Goal: Task Accomplishment & Management: Manage account settings

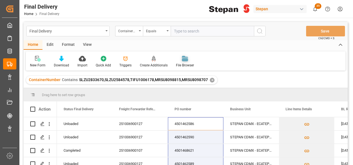
scroll to position [19, 0]
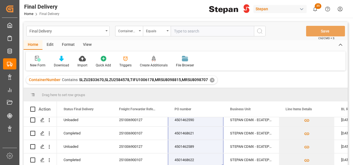
click at [212, 78] on div "✕" at bounding box center [212, 80] width 5 height 5
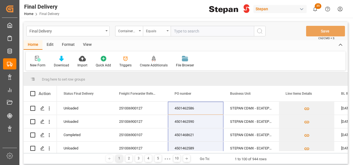
click at [168, 30] on icon "open menu" at bounding box center [167, 30] width 2 height 1
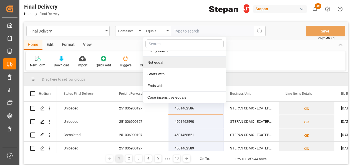
scroll to position [40, 0]
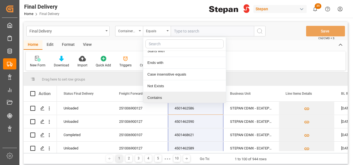
click at [152, 95] on div "Contains" at bounding box center [184, 98] width 83 height 12
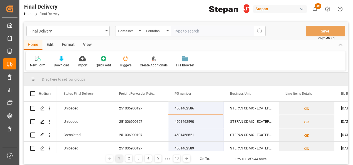
paste input "MSKU6717490 SLZU2517498 TIFU2252242 SLZU2846702 SEKU5844630"
click at [225, 29] on input "MSKU6717490 SLZU2517498 TIFU2252242 SLZU2846702 SEKU5844630" at bounding box center [212, 31] width 83 height 11
click at [199, 30] on input "MSKU6717490 SLZU2517498 TIFU2252242 SLZU2846702,SEKU5844630" at bounding box center [212, 31] width 83 height 11
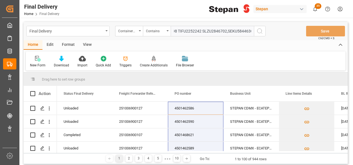
click at [201, 30] on input "MSKU6717490 SLZU2517498 TIFU2252242 SLZU2846702,SEKU5844630" at bounding box center [212, 31] width 83 height 11
drag, startPoint x: 167, startPoint y: 31, endPoint x: 154, endPoint y: 31, distance: 13.0
click at [154, 31] on div "ContainerNumber Contains MSKU6717490 SLZU2517498,TIFU2252242,SLZU2846702,SEKU58…" at bounding box center [190, 31] width 150 height 11
type input "MSKU6717490,SLZU2517498,TIFU2252242,SLZU2846702,SEKU5844630"
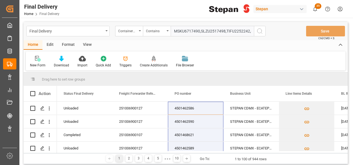
drag, startPoint x: 260, startPoint y: 31, endPoint x: 257, endPoint y: 31, distance: 2.9
click at [260, 31] on icon "search button" at bounding box center [259, 31] width 7 height 7
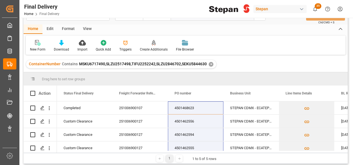
scroll to position [28, 0]
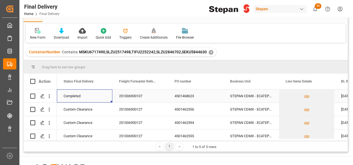
click at [82, 98] on div "Completed" at bounding box center [85, 96] width 42 height 13
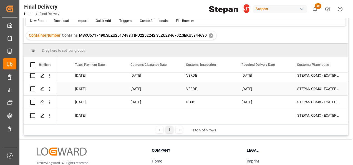
scroll to position [55, 0]
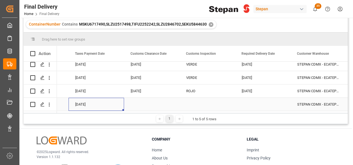
click at [93, 105] on div "30-09-2025" at bounding box center [96, 104] width 55 height 13
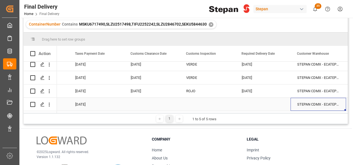
scroll to position [0, 0]
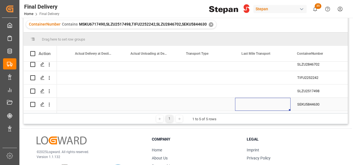
click at [256, 100] on div "Press SPACE to select this row." at bounding box center [262, 104] width 55 height 13
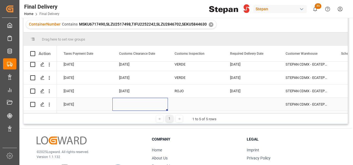
click at [129, 101] on div "Press SPACE to select this row." at bounding box center [139, 104] width 55 height 13
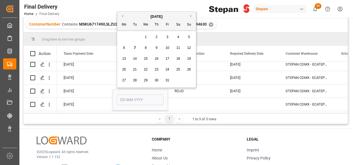
click at [122, 17] on button "Previous Month" at bounding box center [121, 15] width 3 height 3
click at [191, 16] on button "Next Month" at bounding box center [191, 15] width 3 height 3
click at [167, 37] on span "3" at bounding box center [167, 37] width 2 height 4
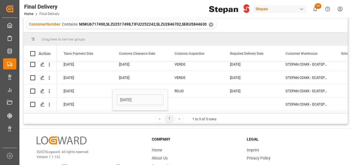
type input "03-10-2025"
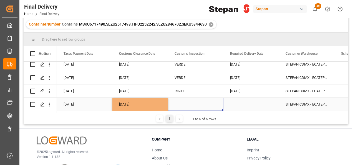
click at [182, 98] on div "Press SPACE to select this row." at bounding box center [195, 104] width 55 height 13
click at [194, 103] on div "Press SPACE to select this row." at bounding box center [195, 104] width 55 height 13
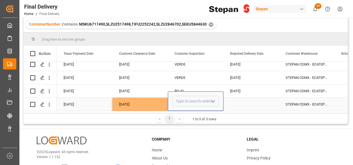
click at [212, 100] on polyline "open menu" at bounding box center [212, 101] width 3 height 2
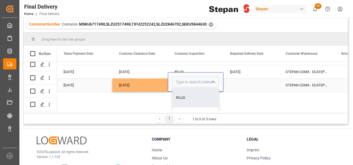
scroll to position [28, 499]
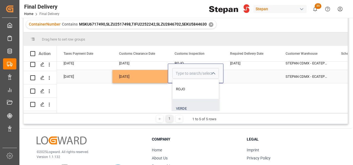
click at [183, 104] on div "VERDE" at bounding box center [196, 108] width 46 height 19
type input "VERDE"
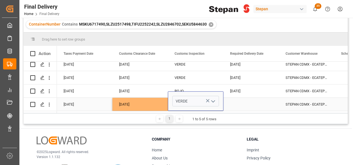
scroll to position [0, 499]
click at [243, 98] on div "Press SPACE to select this row." at bounding box center [250, 104] width 55 height 13
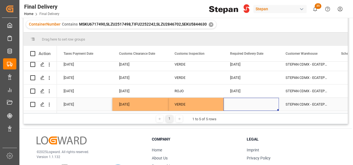
click at [244, 99] on div "Press SPACE to select this row." at bounding box center [250, 104] width 55 height 13
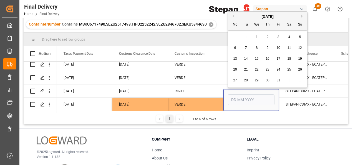
click at [278, 36] on span "3" at bounding box center [278, 37] width 2 height 4
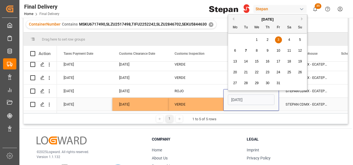
click at [236, 100] on input "03-10-2025" at bounding box center [251, 99] width 47 height 11
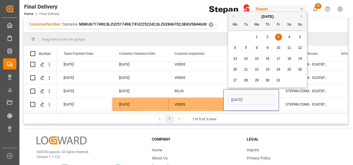
click at [236, 49] on div "6" at bounding box center [235, 48] width 7 height 7
type input "06-10-2025"
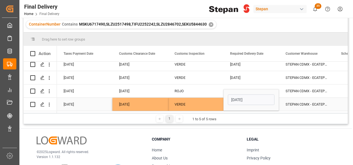
click at [213, 103] on div "VERDE" at bounding box center [195, 104] width 42 height 13
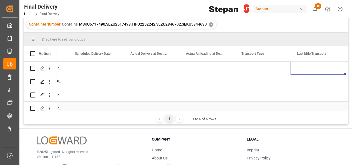
scroll to position [0, 821]
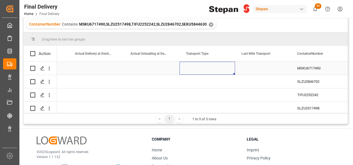
click at [201, 72] on div "Press SPACE to select this row." at bounding box center [206, 68] width 55 height 13
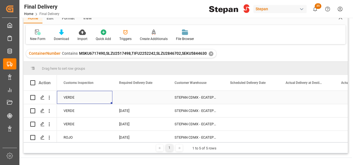
scroll to position [0, 0]
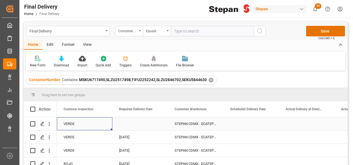
click at [133, 127] on div "Press SPACE to select this row." at bounding box center [139, 123] width 55 height 13
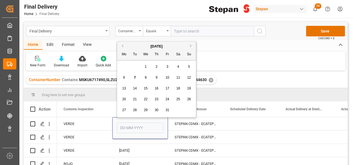
click at [168, 68] on div "3" at bounding box center [167, 67] width 7 height 7
type input "03-10-2025"
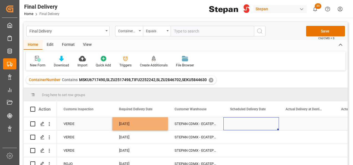
click at [240, 123] on div "Press SPACE to select this row." at bounding box center [250, 123] width 55 height 13
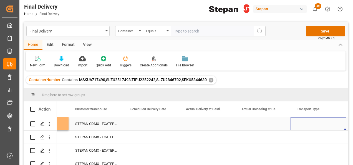
scroll to position [0, 765]
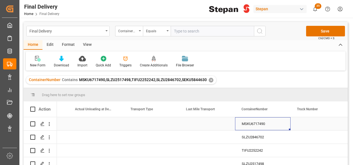
click at [155, 125] on div "Press SPACE to select this row." at bounding box center [151, 123] width 55 height 13
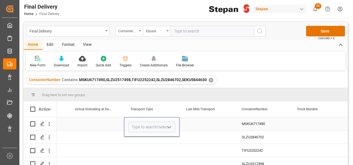
click at [169, 126] on icon "open menu" at bounding box center [169, 127] width 7 height 7
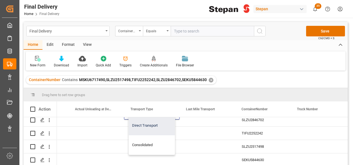
click at [147, 123] on div "Direct Transport" at bounding box center [152, 125] width 46 height 19
type input "Direct Transport"
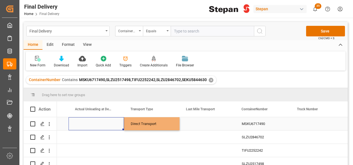
click at [110, 128] on div "Press SPACE to select this row." at bounding box center [96, 123] width 55 height 13
click at [151, 121] on div "Direct Transport" at bounding box center [152, 123] width 42 height 13
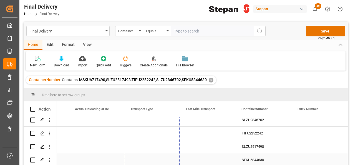
drag, startPoint x: 179, startPoint y: 129, endPoint x: 166, endPoint y: 159, distance: 33.1
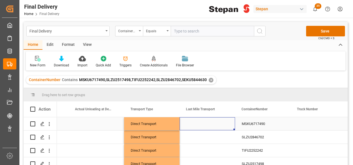
click at [197, 120] on div "Press SPACE to select this row." at bounding box center [206, 123] width 55 height 13
click at [225, 126] on icon "open menu" at bounding box center [224, 127] width 7 height 7
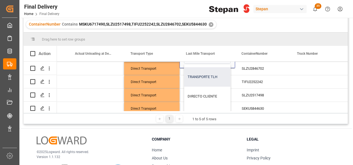
click at [204, 75] on div "TRANSPORTE TLH" at bounding box center [232, 76] width 97 height 19
type input "TRANSPORTE TLH"
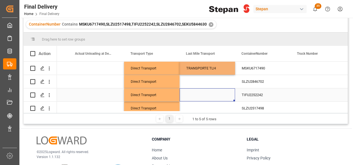
click at [204, 91] on div "Press SPACE to select this row." at bounding box center [206, 94] width 55 height 13
click at [205, 70] on div "TRANSPORTE TLH" at bounding box center [207, 68] width 42 height 13
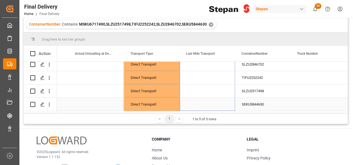
drag, startPoint x: 234, startPoint y: 74, endPoint x: 225, endPoint y: 105, distance: 32.9
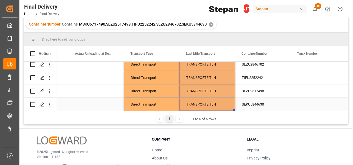
click at [216, 103] on div "TRANSPORTE TLH" at bounding box center [207, 104] width 42 height 13
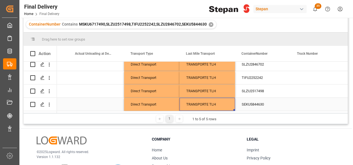
click at [214, 103] on div "TRANSPORTE TLH" at bounding box center [207, 104] width 42 height 13
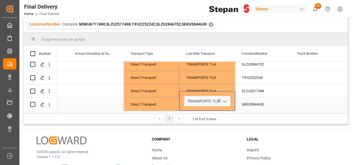
click at [226, 100] on polyline "open menu" at bounding box center [224, 101] width 3 height 2
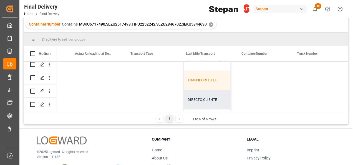
scroll to position [0, 0]
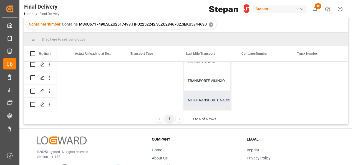
click at [194, 98] on div "AUTOTRANSPORTE NACIONAL DE CARGA TNC SA DE CV" at bounding box center [232, 99] width 97 height 19
type input "AUTOTRANSPORTE NACIONAL DE CARGA TNC SA DE CV"
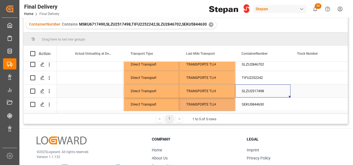
drag, startPoint x: 288, startPoint y: 95, endPoint x: 285, endPoint y: 94, distance: 4.0
click at [287, 95] on div "SLZU2517498" at bounding box center [262, 90] width 55 height 13
click at [212, 103] on div "AUTOTRANSPORTE NACIONAL DE CARGA TNC SA DE CV" at bounding box center [207, 104] width 42 height 13
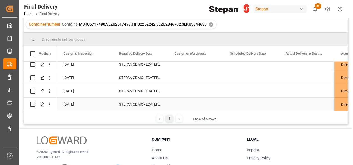
scroll to position [0, 610]
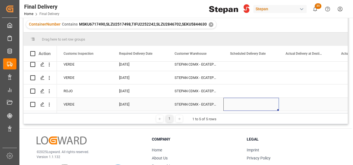
click at [243, 102] on div "Press SPACE to select this row." at bounding box center [250, 104] width 55 height 13
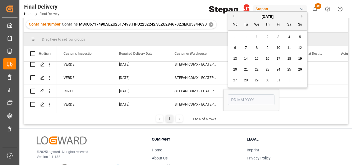
click at [235, 47] on span "6" at bounding box center [235, 48] width 2 height 4
type input "06-10-2025"
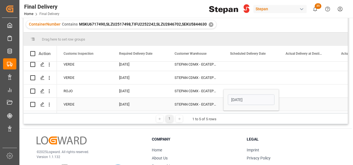
click at [290, 102] on div "Press SPACE to select this row." at bounding box center [306, 104] width 55 height 13
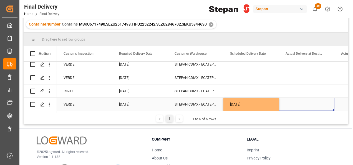
click at [257, 104] on div "06-10-2025" at bounding box center [250, 104] width 55 height 13
drag, startPoint x: 278, startPoint y: 108, endPoint x: 340, endPoint y: 106, distance: 62.2
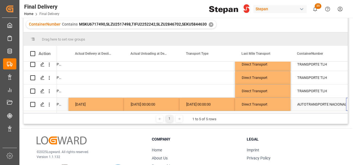
scroll to position [0, 821]
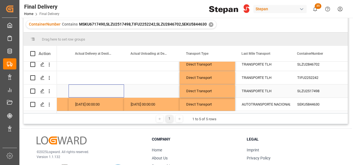
drag, startPoint x: 91, startPoint y: 91, endPoint x: 87, endPoint y: 93, distance: 5.2
click at [88, 92] on div "Press SPACE to select this row." at bounding box center [96, 90] width 55 height 13
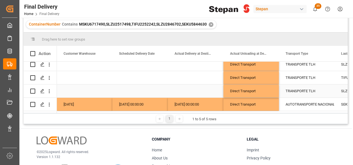
scroll to position [0, 721]
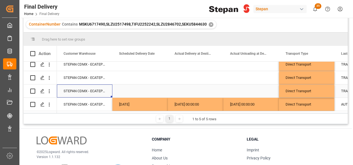
click at [130, 88] on div "Press SPACE to select this row." at bounding box center [139, 90] width 55 height 13
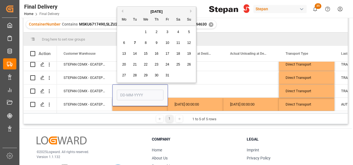
click at [177, 31] on span "4" at bounding box center [178, 32] width 2 height 4
type input "04-10-2025"
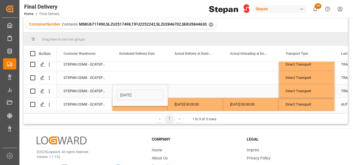
click at [178, 85] on div "Press SPACE to select this row." at bounding box center [195, 90] width 55 height 13
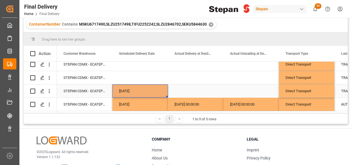
click at [157, 88] on div "04-10-2025" at bounding box center [139, 90] width 55 height 13
drag, startPoint x: 167, startPoint y: 94, endPoint x: 257, endPoint y: 91, distance: 89.7
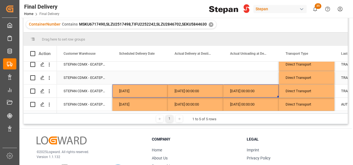
scroll to position [0, 0]
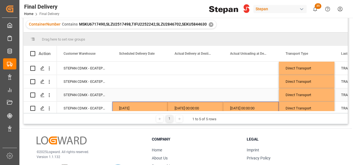
click at [136, 92] on div "Press SPACE to select this row." at bounding box center [139, 94] width 55 height 13
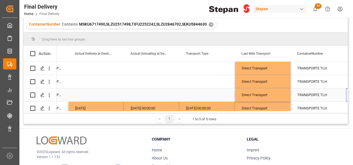
scroll to position [0, 821]
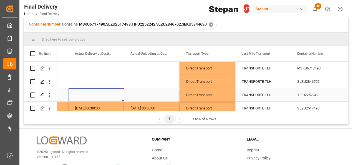
click at [102, 97] on div "Press SPACE to select this row." at bounding box center [96, 94] width 55 height 13
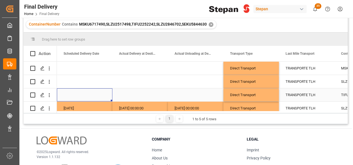
scroll to position [0, 721]
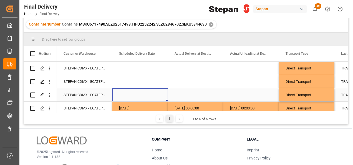
click at [141, 95] on div "Press SPACE to select this row." at bounding box center [139, 94] width 55 height 13
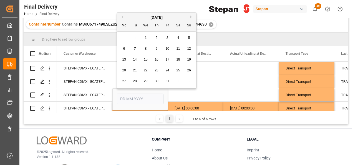
click at [189, 38] on span "5" at bounding box center [189, 38] width 2 height 4
type input "[DATE]"
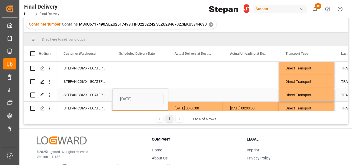
click at [178, 91] on div "Press SPACE to select this row." at bounding box center [195, 94] width 55 height 13
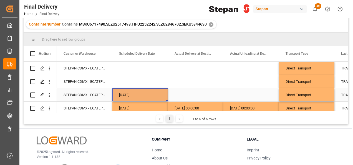
click at [158, 94] on div "[DATE]" at bounding box center [139, 94] width 55 height 13
drag, startPoint x: 166, startPoint y: 100, endPoint x: 247, endPoint y: 96, distance: 81.4
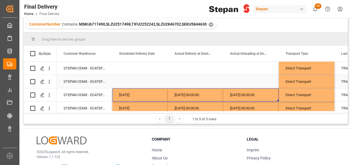
click at [256, 79] on div "Press SPACE to select this row." at bounding box center [250, 81] width 55 height 13
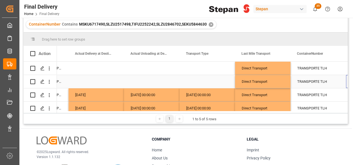
scroll to position [0, 821]
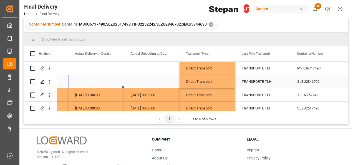
click at [79, 83] on div "Press SPACE to select this row." at bounding box center [96, 81] width 55 height 13
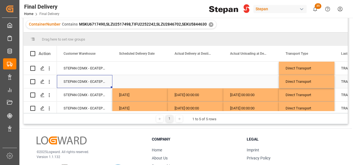
scroll to position [0, 721]
click at [126, 80] on div "Press SPACE to select this row." at bounding box center [139, 81] width 55 height 13
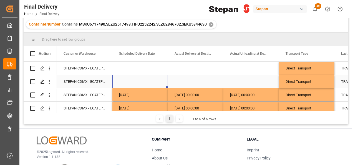
click at [126, 80] on div "Press SPACE to select this row." at bounding box center [139, 81] width 55 height 13
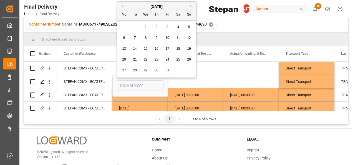
click at [122, 37] on div "6" at bounding box center [124, 38] width 7 height 7
type input "06-10-2025"
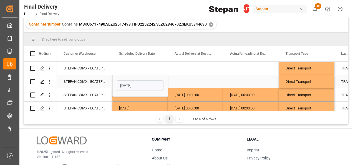
click at [189, 83] on div "Press SPACE to select this row." at bounding box center [195, 81] width 55 height 13
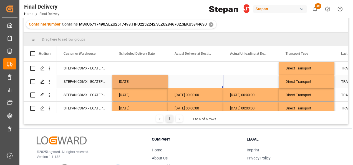
click at [164, 79] on div "06-10-2025" at bounding box center [139, 81] width 55 height 13
drag, startPoint x: 167, startPoint y: 87, endPoint x: 245, endPoint y: 81, distance: 78.1
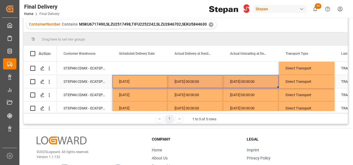
click at [247, 82] on div "06-10-2025 00:00:00" at bounding box center [250, 81] width 55 height 13
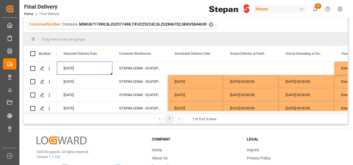
scroll to position [0, 610]
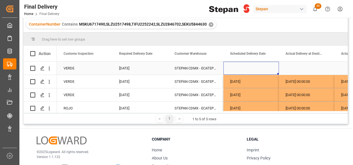
click at [242, 67] on div "Press SPACE to select this row." at bounding box center [250, 68] width 55 height 13
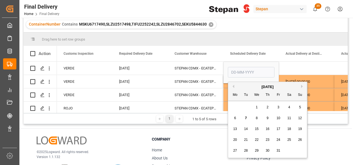
click at [278, 107] on span "3" at bounding box center [278, 107] width 2 height 4
type input "03-10-2025"
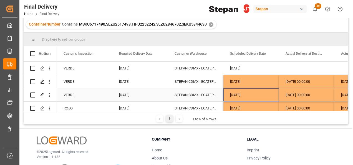
click at [252, 89] on div "[DATE]" at bounding box center [250, 94] width 55 height 13
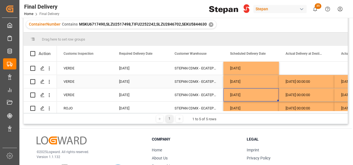
click at [252, 82] on div "06-10-2025" at bounding box center [250, 81] width 55 height 13
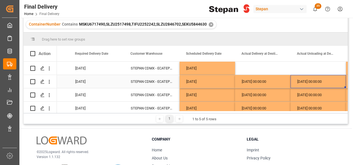
scroll to position [0, 710]
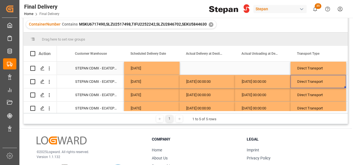
click at [168, 67] on div "03-10-2025" at bounding box center [151, 68] width 55 height 13
drag, startPoint x: 178, startPoint y: 73, endPoint x: 269, endPoint y: 70, distance: 91.6
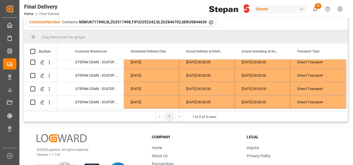
scroll to position [10, 0]
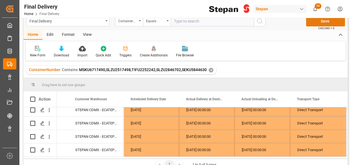
click at [319, 23] on button "Save" at bounding box center [325, 21] width 39 height 11
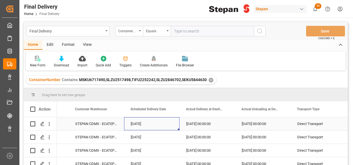
click at [137, 126] on div "[DATE]" at bounding box center [151, 123] width 55 height 13
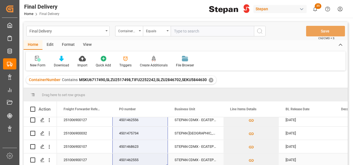
drag, startPoint x: 134, startPoint y: 124, endPoint x: 129, endPoint y: 160, distance: 36.4
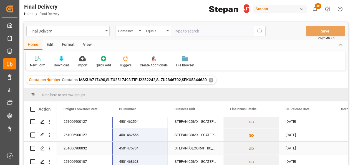
scroll to position [0, 0]
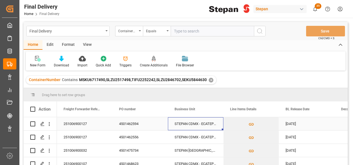
drag, startPoint x: 190, startPoint y: 123, endPoint x: 188, endPoint y: 126, distance: 3.8
click at [190, 123] on div "STEPAN CDMX - ECATEPEC" at bounding box center [195, 123] width 55 height 13
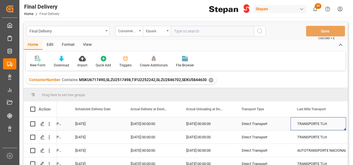
scroll to position [0, 821]
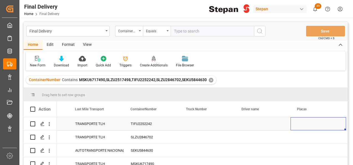
click at [198, 122] on div "Press SPACE to select this row." at bounding box center [206, 123] width 55 height 13
click at [198, 122] on input "Press SPACE to select this row." at bounding box center [207, 126] width 47 height 11
type input "ECO 1322"
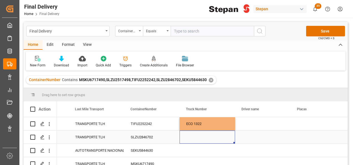
click at [196, 138] on div "Press SPACE to select this row." at bounding box center [206, 136] width 55 height 13
click at [190, 136] on div "Press SPACE to select this row." at bounding box center [206, 136] width 55 height 13
type input "ECO 40046"
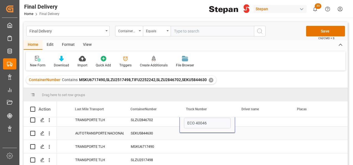
click at [194, 136] on div "Press SPACE to select this row." at bounding box center [206, 132] width 55 height 13
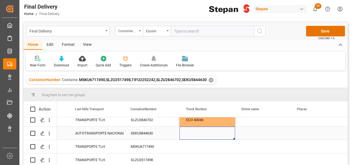
click at [190, 131] on div "Press SPACE to select this row." at bounding box center [206, 132] width 55 height 13
click at [190, 131] on input "Press SPACE to select this row." at bounding box center [207, 136] width 47 height 11
type input "ECO 113"
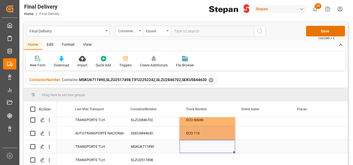
click at [193, 150] on div "Press SPACE to select this row." at bounding box center [206, 146] width 55 height 13
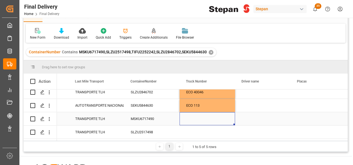
click at [199, 113] on div "Press SPACE to select this row." at bounding box center [206, 118] width 55 height 13
click at [195, 118] on div "Press SPACE to select this row." at bounding box center [206, 118] width 55 height 13
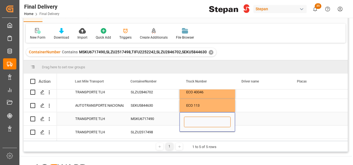
click at [195, 118] on input "Press SPACE to select this row." at bounding box center [207, 121] width 47 height 11
paste input "406"
type input "406"
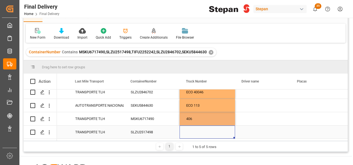
click at [194, 134] on div "Press SPACE to select this row." at bounding box center [206, 131] width 55 height 13
click at [188, 130] on div "Press SPACE to select this row." at bounding box center [206, 131] width 55 height 13
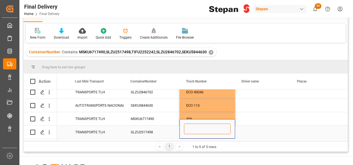
click at [188, 130] on input "Press SPACE to select this row." at bounding box center [207, 128] width 47 height 11
paste input "ECO 349"
type input "ECO 349"
click at [269, 128] on div "Press SPACE to select this row." at bounding box center [262, 131] width 55 height 13
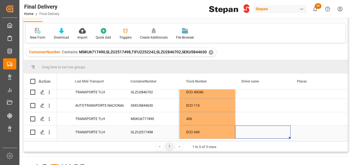
scroll to position [0, 0]
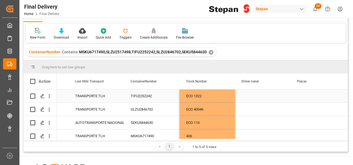
click at [256, 93] on div "Press SPACE to select this row." at bounding box center [262, 95] width 55 height 13
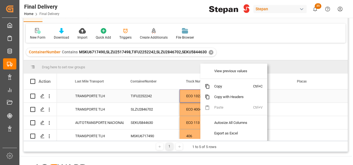
click at [290, 98] on div "Press SPACE to select this row." at bounding box center [317, 95] width 55 height 13
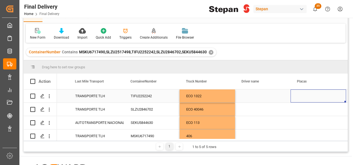
click at [243, 97] on div "Press SPACE to select this row." at bounding box center [262, 95] width 55 height 13
click at [248, 97] on div "Press SPACE to select this row." at bounding box center [262, 95] width 55 height 13
click at [248, 96] on div "Press SPACE to select this row." at bounding box center [262, 95] width 55 height 13
drag, startPoint x: 248, startPoint y: 96, endPoint x: 245, endPoint y: 91, distance: 5.1
click at [248, 95] on div "Press SPACE to select this row." at bounding box center [262, 95] width 55 height 13
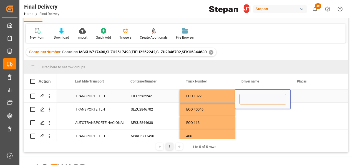
click at [243, 101] on input "Press SPACE to select this row." at bounding box center [262, 99] width 47 height 11
paste input "SAMUEL RUIZ JACOME"
type input "SAMUEL RUIZ JACOME"
click at [298, 97] on div "Press SPACE to select this row." at bounding box center [317, 95] width 55 height 13
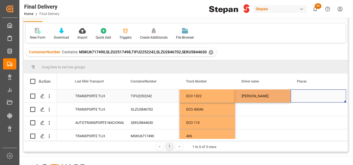
click at [298, 97] on div "Press SPACE to select this row." at bounding box center [317, 95] width 55 height 13
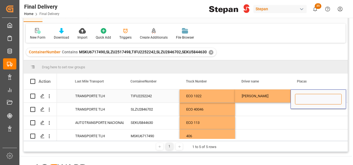
paste input "56AL8R"
type input "56AL8R"
click at [252, 106] on div "Press SPACE to select this row." at bounding box center [262, 109] width 55 height 13
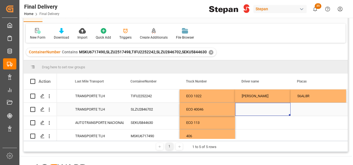
click at [253, 108] on div "Press SPACE to select this row." at bounding box center [262, 109] width 55 height 13
click at [253, 109] on div "Press SPACE to select this row." at bounding box center [262, 109] width 55 height 13
type input "DANIEL ACEVEDO SERRANO"
click at [302, 108] on div "Press SPACE to select this row." at bounding box center [317, 109] width 55 height 13
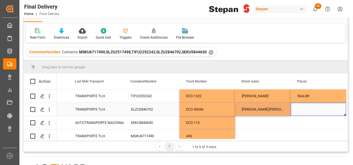
click at [302, 108] on div "Press SPACE to select this row." at bounding box center [317, 109] width 55 height 13
click at [302, 108] on input "Press SPACE to select this row." at bounding box center [318, 112] width 47 height 11
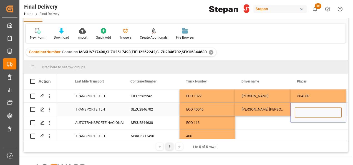
paste input "34BF9N"
type input "34BF9N"
click at [265, 121] on div "Press SPACE to select this row." at bounding box center [262, 122] width 55 height 13
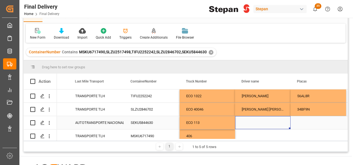
click at [244, 124] on div "Press SPACE to select this row." at bounding box center [262, 122] width 55 height 13
type input "OSCAR GONZALEZ GUZMAN"
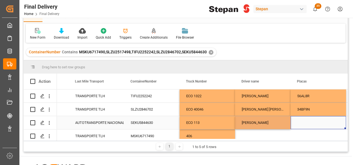
drag, startPoint x: 320, startPoint y: 126, endPoint x: 292, endPoint y: 127, distance: 28.0
click at [301, 126] on div "Press SPACE to select this row." at bounding box center [317, 122] width 55 height 13
click at [301, 124] on div "Press SPACE to select this row." at bounding box center [317, 122] width 55 height 13
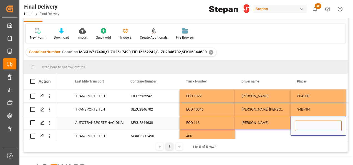
click at [306, 124] on input "Press SPACE to select this row." at bounding box center [318, 125] width 47 height 11
paste input "91A L1U"
type input "91A L1U"
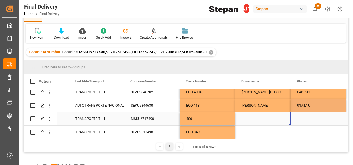
click at [260, 113] on div "Press SPACE to select this row." at bounding box center [262, 118] width 55 height 13
click at [247, 119] on div "Press SPACE to select this row." at bounding box center [262, 118] width 55 height 13
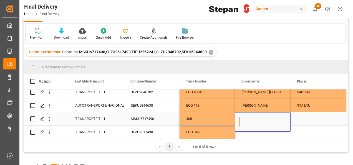
click at [247, 119] on input "Press SPACE to select this row." at bounding box center [262, 121] width 47 height 11
paste input "ANTONIO QUIROZ TEPETLA"
type input "ANTONIO QUIROZ TEPETLA"
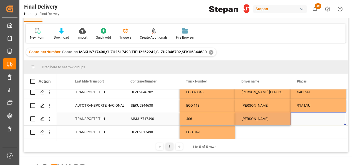
click at [310, 118] on div "Press SPACE to select this row." at bounding box center [317, 118] width 55 height 13
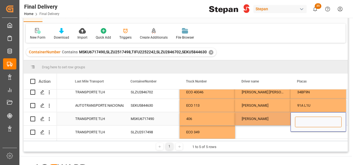
click at [310, 118] on input "Press SPACE to select this row." at bounding box center [318, 121] width 47 height 11
paste input "68AM1Z"
type input "68AM1Z"
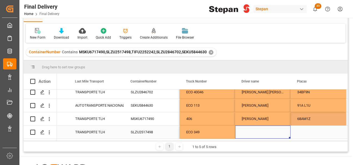
click at [263, 126] on div "Press SPACE to select this row." at bounding box center [262, 131] width 55 height 13
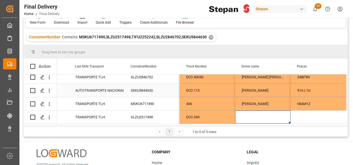
scroll to position [55, 0]
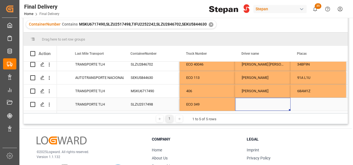
click at [247, 102] on div "Press SPACE to select this row." at bounding box center [262, 104] width 55 height 13
click at [247, 102] on input "Press SPACE to select this row." at bounding box center [262, 101] width 47 height 11
paste input "AMADO PEREZ CASTRO"
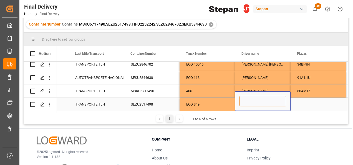
type input "AMADO PEREZ CASTRO"
click at [306, 103] on div "Press SPACE to select this row." at bounding box center [317, 104] width 55 height 13
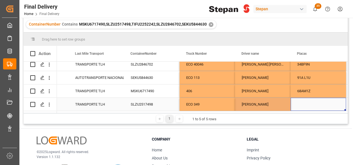
click at [306, 103] on div "Press SPACE to select this row." at bounding box center [317, 104] width 55 height 13
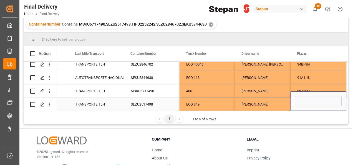
click at [306, 103] on input "Press SPACE to select this row." at bounding box center [318, 101] width 47 height 11
paste input "38AJ9E"
type input "38AJ9E"
click at [225, 103] on div "ECO 349" at bounding box center [206, 104] width 55 height 13
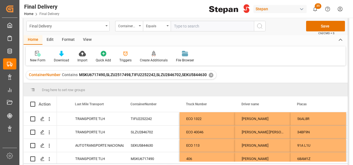
scroll to position [0, 0]
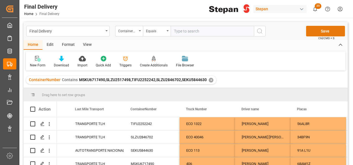
drag, startPoint x: 318, startPoint y: 31, endPoint x: 315, endPoint y: 31, distance: 3.3
click at [315, 31] on button "Save" at bounding box center [325, 31] width 39 height 11
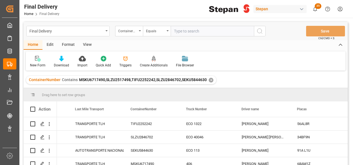
click at [209, 79] on div "✕" at bounding box center [211, 80] width 5 height 5
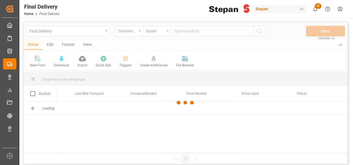
scroll to position [0, 987]
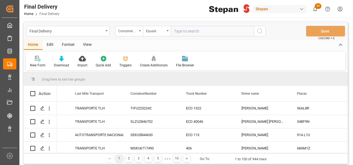
click at [188, 31] on input "text" at bounding box center [212, 31] width 83 height 11
paste input "TIFU1773272"
type input "TIFU1773272"
click at [260, 29] on icon "search button" at bounding box center [259, 31] width 7 height 7
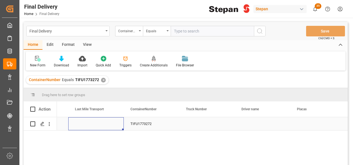
click at [87, 124] on div "Press SPACE to select this row." at bounding box center [95, 123] width 55 height 13
click at [114, 125] on icon "open menu" at bounding box center [113, 127] width 7 height 7
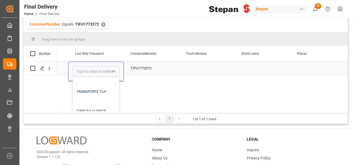
scroll to position [55, 0]
click at [97, 92] on div "TRANSPORTE TLH" at bounding box center [121, 89] width 97 height 19
type input "TRANSPORTE TLH"
click at [197, 67] on div "Press SPACE to select this row." at bounding box center [206, 68] width 55 height 13
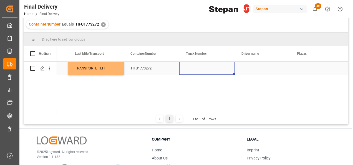
click at [205, 68] on div "Press SPACE to select this row." at bounding box center [206, 68] width 55 height 13
type input "ECO 338"
drag, startPoint x: 264, startPoint y: 73, endPoint x: 246, endPoint y: 73, distance: 17.8
click at [263, 73] on div "Press SPACE to select this row." at bounding box center [262, 68] width 55 height 13
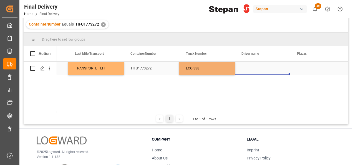
click at [251, 69] on div "Press SPACE to select this row." at bounding box center [262, 68] width 55 height 13
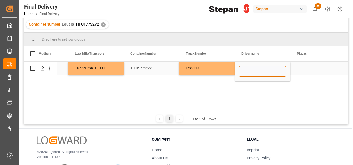
paste input "JULIAN DIAZ HERNANDEZ"
type input "JULIAN DIAZ HERNANDEZ"
click at [300, 67] on div "Press SPACE to select this row." at bounding box center [317, 68] width 55 height 13
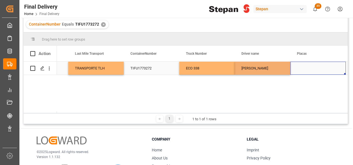
click at [300, 67] on div "Press SPACE to select this row." at bounding box center [317, 68] width 55 height 13
click at [300, 67] on input "Press SPACE to select this row." at bounding box center [318, 71] width 47 height 11
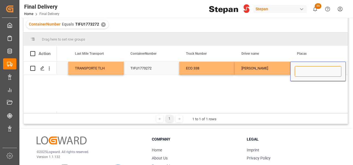
paste input "95AG9J"
type input "95AG9J"
click at [267, 68] on div "JULIAN DIAZ HERNANDEZ" at bounding box center [262, 68] width 55 height 13
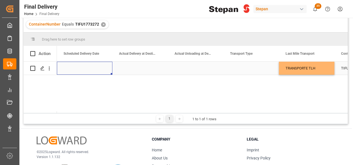
scroll to position [0, 721]
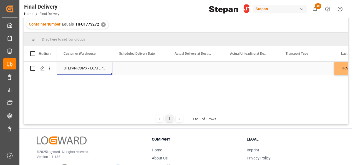
click at [120, 68] on div "Press SPACE to select this row." at bounding box center [139, 68] width 55 height 13
click at [122, 69] on div "Press SPACE to select this row." at bounding box center [139, 68] width 55 height 13
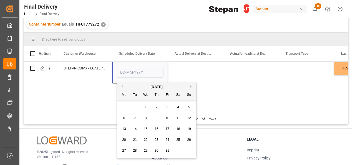
click at [134, 119] on span "7" at bounding box center [135, 118] width 2 height 4
type input "07-10-2025"
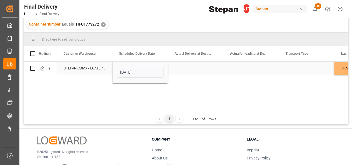
click at [104, 69] on div "STEPAN CDMX - ECATEPEC" at bounding box center [84, 68] width 55 height 13
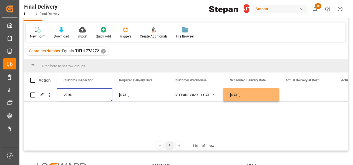
scroll to position [0, 0]
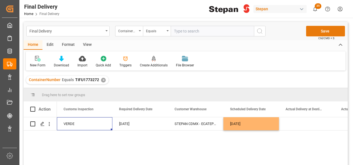
click at [327, 29] on button "Save" at bounding box center [325, 31] width 39 height 11
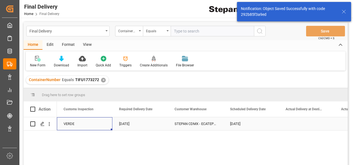
click at [96, 123] on div "VERDE" at bounding box center [85, 123] width 42 height 13
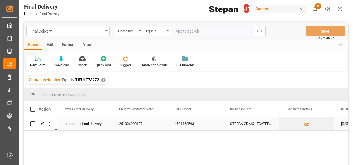
click at [180, 125] on div "4501462593" at bounding box center [195, 123] width 55 height 13
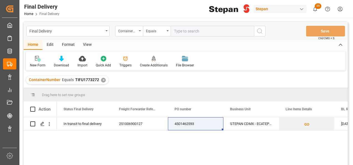
drag, startPoint x: 101, startPoint y: 78, endPoint x: 102, endPoint y: 81, distance: 3.2
click at [101, 78] on div "✕" at bounding box center [103, 80] width 5 height 5
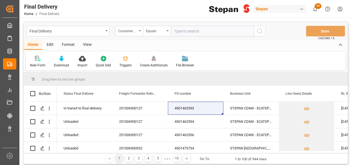
click at [181, 31] on input "text" at bounding box center [212, 31] width 83 height 11
click at [140, 31] on icon "open menu" at bounding box center [140, 30] width 2 height 1
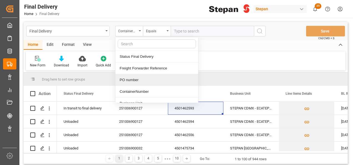
click at [130, 80] on div "PO number" at bounding box center [156, 80] width 83 height 12
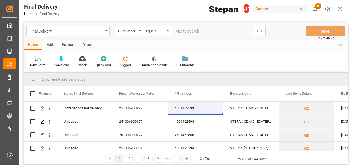
drag, startPoint x: 189, startPoint y: 31, endPoint x: 191, endPoint y: 32, distance: 3.2
click at [188, 31] on input "text" at bounding box center [212, 31] width 83 height 11
paste input "4501389870"
type input "4501389870"
click at [258, 28] on icon "search button" at bounding box center [259, 31] width 7 height 7
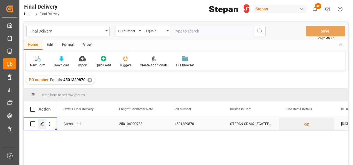
click at [42, 125] on icon "Press SPACE to select this row." at bounding box center [42, 123] width 4 height 4
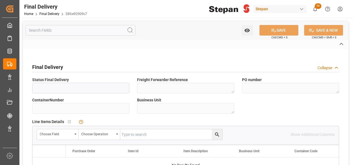
type input "Completed"
type textarea "250106900733"
type textarea "4501389870"
type input "TLLU9008781"
type textarea "STEPAN CDMX - ECATEPEC"
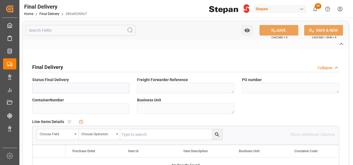
type textarea "24 43 1742 4002793"
type input "Red"
type textarea "SMART PASS"
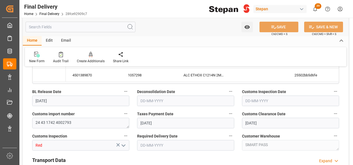
type input "03-12-2024"
type input "05-12-2024"
type input "09-12-2024"
type input "18-12-2024"
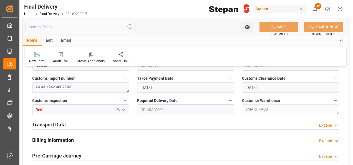
scroll to position [194, 0]
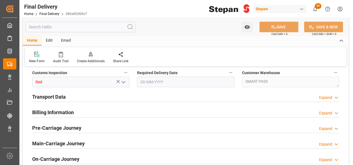
click at [60, 117] on div "Billing Information Expand" at bounding box center [185, 113] width 315 height 16
click at [60, 113] on h2 "Billing Information" at bounding box center [53, 111] width 42 height 7
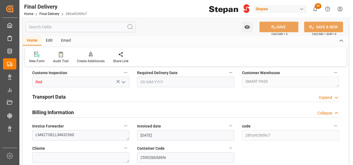
click at [57, 97] on h2 "Transport Data" at bounding box center [49, 96] width 34 height 7
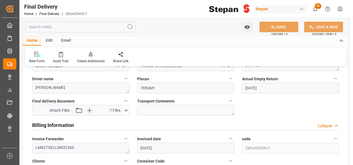
scroll to position [277, 0]
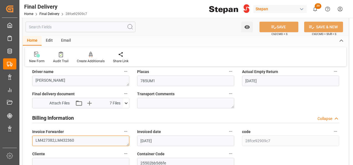
click at [82, 138] on textarea "LM427382,LM432360" at bounding box center [80, 140] width 97 height 11
paste textarea "LM457809"
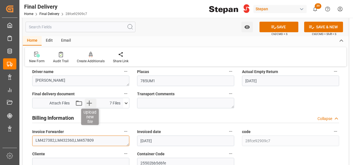
type textarea "LM427382,LM432360,LM457809"
click at [90, 102] on icon "button" at bounding box center [89, 102] width 5 height 5
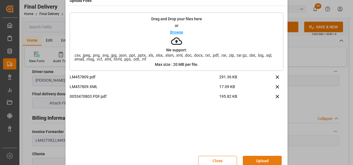
scroll to position [22, 0]
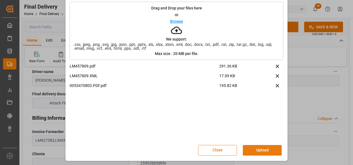
click at [261, 150] on button "Upload" at bounding box center [262, 150] width 39 height 11
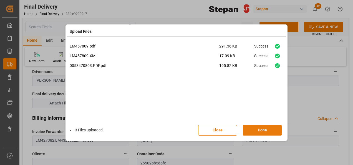
click at [267, 127] on button "Done" at bounding box center [262, 130] width 39 height 11
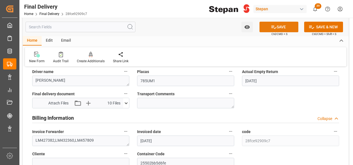
click at [282, 25] on button "SAVE" at bounding box center [278, 27] width 39 height 11
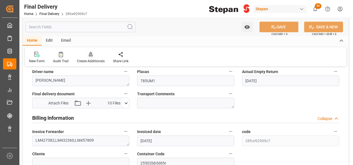
drag, startPoint x: 87, startPoint y: 55, endPoint x: 90, endPoint y: 55, distance: 3.1
click at [89, 55] on icon at bounding box center [91, 55] width 4 height 6
click at [90, 55] on icon at bounding box center [91, 54] width 4 height 5
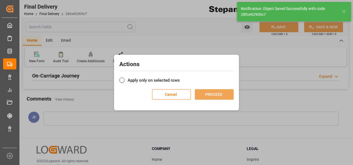
click at [152, 78] on label "Apply only on selected rows" at bounding box center [176, 80] width 114 height 7
click at [180, 77] on input "Apply only on selected rows" at bounding box center [180, 77] width 0 height 0
click at [213, 92] on button "PROCEED" at bounding box center [214, 94] width 39 height 11
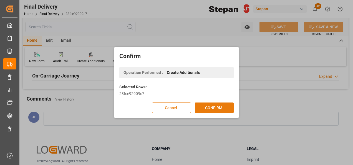
click at [214, 105] on button "CONFIRM" at bounding box center [214, 107] width 39 height 11
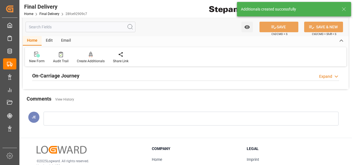
type input "03-12-2024"
type input "05-12-2024"
type input "09-12-2024"
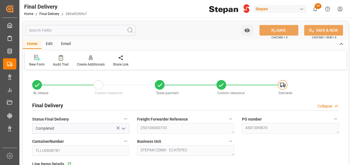
click at [135, 126] on div "Freight Forwarder Reference 250106900733" at bounding box center [185, 124] width 105 height 22
click at [30, 149] on div "ContainerNumber TLLU9008781" at bounding box center [80, 146] width 105 height 22
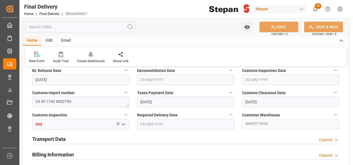
scroll to position [166, 0]
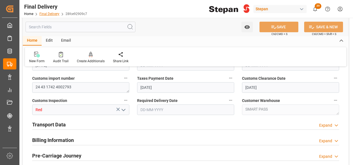
click at [47, 14] on link "Final Delivery" at bounding box center [49, 14] width 20 height 4
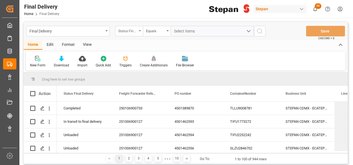
click at [132, 29] on div "Status Final Delivery" at bounding box center [127, 30] width 19 height 6
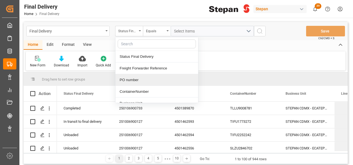
click at [135, 78] on div "PO number" at bounding box center [156, 80] width 83 height 12
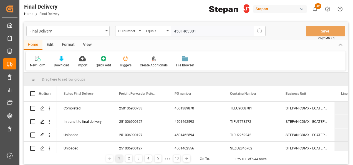
type input "4501463301"
click at [259, 33] on icon "search button" at bounding box center [259, 31] width 7 height 7
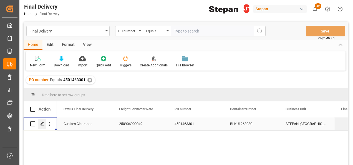
click at [39, 124] on div "Press SPACE to select this row." at bounding box center [42, 124] width 8 height 10
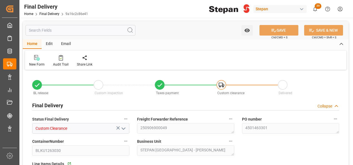
type input "Custom Clearance"
type textarea "250906900049"
type textarea "4501463301"
type input "BLKU1263030"
type textarea "STEPAN MEXICO - MATAMOROS"
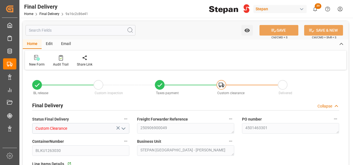
type textarea "25 81 3108 5001711"
type input "VERDE"
type textarea "ALPASA"
type input "9a16c2c86e41"
type input "f4213645f50c"
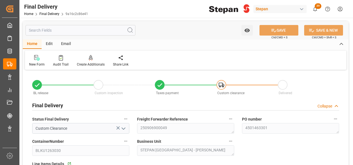
type input "19-09-2025"
type input "25-09-2025"
type input "26-09-2025"
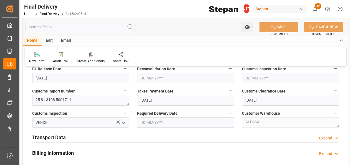
scroll to position [194, 0]
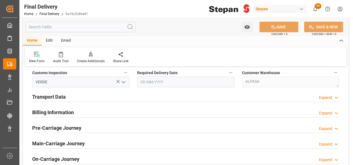
click at [47, 112] on h2 "Billing Information" at bounding box center [53, 111] width 42 height 7
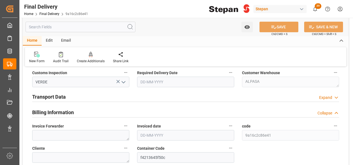
click at [49, 97] on h2 "Transport Data" at bounding box center [49, 96] width 34 height 7
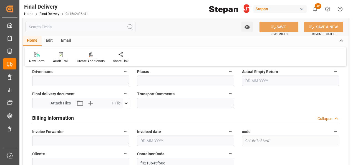
scroll to position [305, 0]
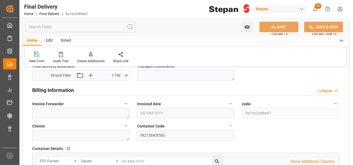
click at [60, 105] on span "Invoice Forwarder" at bounding box center [48, 104] width 32 height 6
click at [122, 105] on button "Invoice Forwarder" at bounding box center [125, 103] width 7 height 7
click at [59, 110] on div at bounding box center [176, 82] width 353 height 165
click at [50, 111] on textarea at bounding box center [80, 113] width 97 height 11
paste textarea "LM458093"
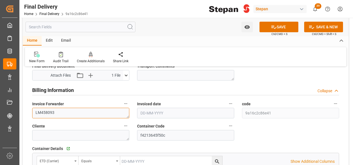
click at [64, 113] on textarea "LM458093" at bounding box center [80, 113] width 97 height 11
type textarea "LM458093"
click at [151, 112] on input "text" at bounding box center [185, 113] width 97 height 11
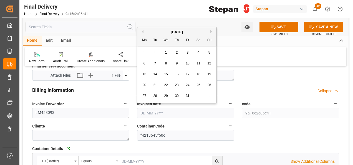
click at [157, 112] on input "text" at bounding box center [185, 113] width 97 height 11
click at [155, 31] on div "October 2025" at bounding box center [176, 32] width 79 height 6
click at [144, 64] on span "6" at bounding box center [144, 63] width 2 height 4
type input "06-10-2025"
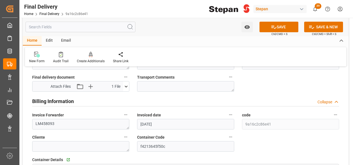
scroll to position [277, 0]
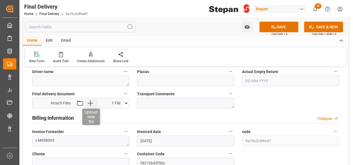
click at [89, 103] on icon "button" at bounding box center [90, 102] width 9 height 9
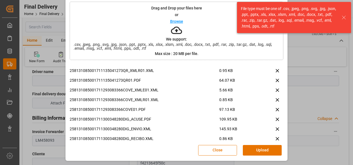
scroll to position [111, 0]
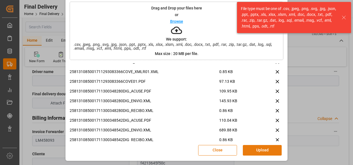
click at [257, 151] on button "Upload" at bounding box center [262, 150] width 39 height 11
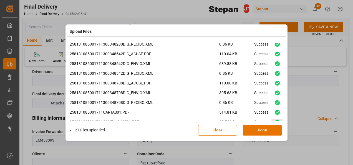
scroll to position [188, 0]
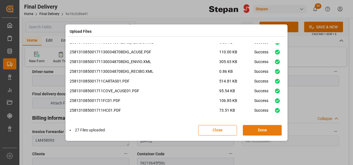
click at [262, 130] on button "Done" at bounding box center [262, 130] width 39 height 11
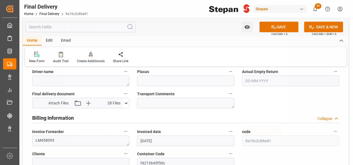
scroll to position [0, 0]
click at [273, 27] on icon at bounding box center [274, 27] width 6 height 6
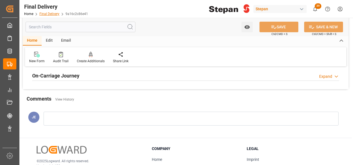
click at [50, 12] on link "Final Delivery" at bounding box center [49, 14] width 20 height 4
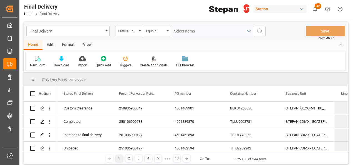
click at [140, 32] on div "Status Final Delivery" at bounding box center [129, 31] width 28 height 11
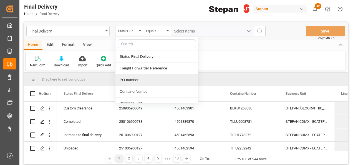
click at [132, 80] on div "PO number" at bounding box center [156, 80] width 83 height 12
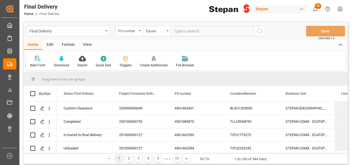
click at [186, 32] on input "text" at bounding box center [212, 31] width 83 height 11
type input "4501463301"
click at [258, 32] on icon "search button" at bounding box center [259, 31] width 7 height 7
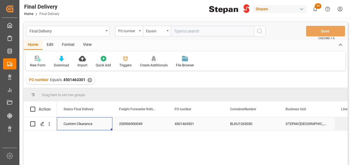
click at [83, 125] on div "Custom Clearance" at bounding box center [85, 123] width 42 height 13
click at [41, 123] on icon "Press SPACE to select this row." at bounding box center [42, 123] width 4 height 4
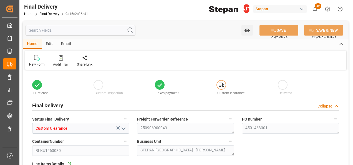
type input "Custom Clearance"
type textarea "250906900049"
type textarea "4501463301"
type input "BLKU1263030"
type textarea "STEPAN MEXICO - MATAMOROS"
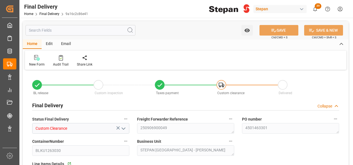
type textarea "25 81 3108 5001711"
type input "VERDE"
type textarea "ALPASA"
type input "19-09-2025"
type input "25-09-2025"
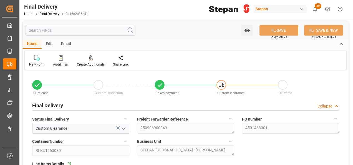
type input "26-09-2025"
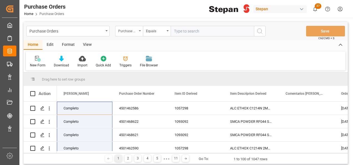
click at [139, 30] on div "Purchase Order Number" at bounding box center [129, 31] width 28 height 11
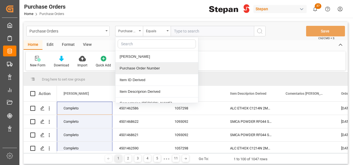
click at [129, 69] on div "Purchase Order Number" at bounding box center [156, 68] width 83 height 12
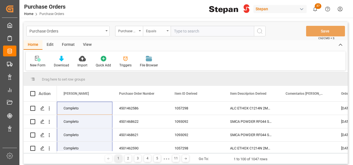
click at [168, 31] on icon "open menu" at bounding box center [167, 30] width 2 height 1
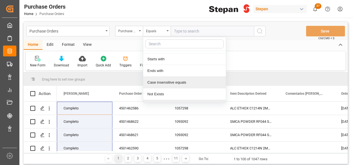
scroll to position [40, 0]
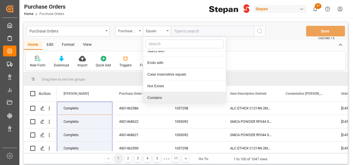
click at [150, 97] on div "Contains" at bounding box center [184, 98] width 83 height 12
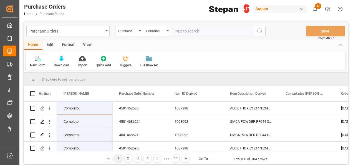
paste input "4501462594 4501462556 4501475734 4501468623 4501462555"
click at [230, 29] on input "4501462594 4501462556 4501475734 4501468623 4501462555" at bounding box center [212, 31] width 83 height 11
click at [207, 30] on input "4501462594 4501462556 4501475734 4501468623,4501462555" at bounding box center [212, 31] width 83 height 11
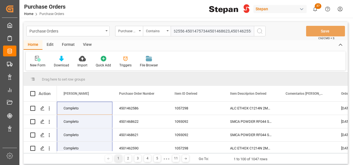
scroll to position [0, 34]
click at [185, 29] on input "4501462594 4501462556 4501475734,4501468623,4501462555" at bounding box center [212, 31] width 83 height 11
drag, startPoint x: 157, startPoint y: 35, endPoint x: 151, endPoint y: 36, distance: 5.9
click at [151, 36] on div "Purchase Order Number Contains 4501462594 4501462556,4501475734,4501468623,4501…" at bounding box center [190, 31] width 150 height 11
click at [200, 30] on input "4501462594 4501462556,4501475734,4501468623,4501462555" at bounding box center [212, 31] width 83 height 11
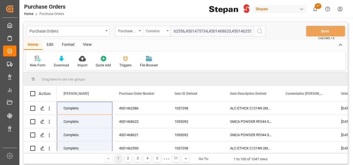
scroll to position [0, 0]
drag, startPoint x: 163, startPoint y: 29, endPoint x: 153, endPoint y: 29, distance: 9.4
click at [153, 29] on div "Purchase Order Number Contains 4501462594 4501462556,4501475734,4501468623,4501…" at bounding box center [190, 31] width 150 height 11
click at [196, 31] on input "4501462594 4501462556,4501475734,4501468623,4501462555" at bounding box center [212, 31] width 83 height 11
type input "4501462594,4501462556,4501475734,4501468623,4501462555"
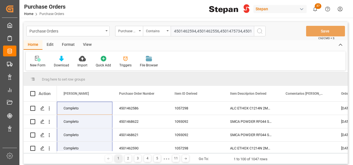
click at [257, 32] on icon "search button" at bounding box center [259, 31] width 7 height 7
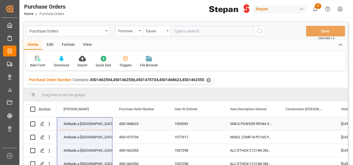
click at [84, 124] on div "Arribado a [GEOGRAPHIC_DATA]" at bounding box center [85, 123] width 42 height 13
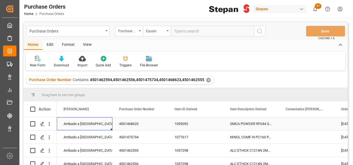
click at [83, 124] on div "Arribado a [GEOGRAPHIC_DATA]" at bounding box center [85, 123] width 42 height 13
click at [88, 122] on div "Arribado a [GEOGRAPHIC_DATA]" at bounding box center [85, 123] width 42 height 13
click at [102, 126] on icon "open menu" at bounding box center [102, 127] width 7 height 7
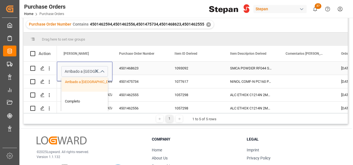
scroll to position [83, 0]
click at [78, 84] on div "Completo" at bounding box center [90, 81] width 57 height 19
type input "Completo"
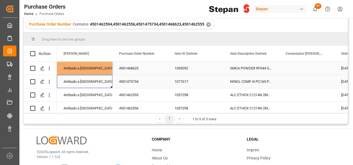
click at [78, 84] on div "Arribado a [GEOGRAPHIC_DATA]" at bounding box center [85, 81] width 42 height 13
click at [90, 66] on div "Completo" at bounding box center [85, 68] width 42 height 13
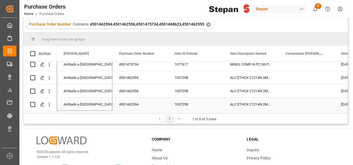
drag, startPoint x: 111, startPoint y: 74, endPoint x: 87, endPoint y: 97, distance: 33.0
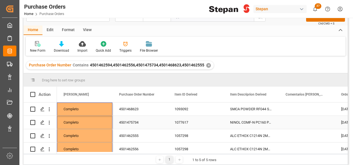
scroll to position [0, 0]
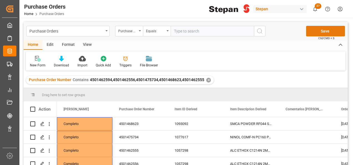
click at [323, 28] on button "Save" at bounding box center [325, 31] width 39 height 11
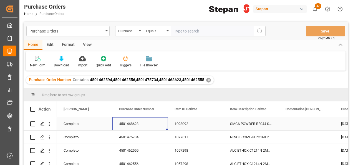
click at [139, 128] on div "4501468623" at bounding box center [139, 123] width 55 height 13
click at [207, 80] on div "✕" at bounding box center [208, 80] width 5 height 5
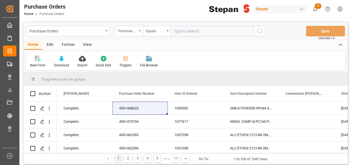
click at [173, 31] on input "text" at bounding box center [212, 31] width 83 height 11
paste input "4501462593"
type input "4501462593"
click at [259, 31] on icon "search button" at bounding box center [259, 31] width 7 height 7
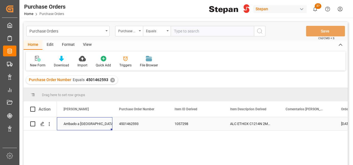
click at [86, 124] on div "Arribado a [GEOGRAPHIC_DATA]" at bounding box center [85, 123] width 42 height 13
click at [101, 126] on polyline "open menu" at bounding box center [101, 127] width 3 height 2
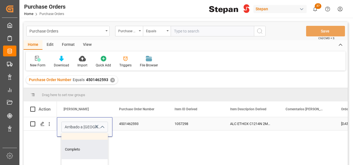
scroll to position [83, 0]
click at [72, 138] on div "Completo" at bounding box center [90, 136] width 57 height 19
type input "Completo"
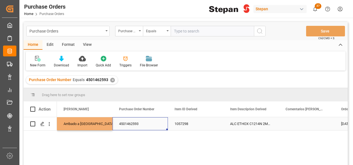
click at [144, 126] on div "4501462593" at bounding box center [139, 123] width 55 height 13
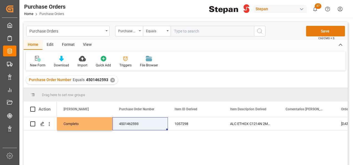
click at [328, 29] on button "Save" at bounding box center [325, 31] width 39 height 11
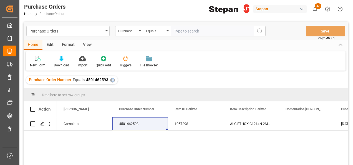
click at [111, 79] on div "✕" at bounding box center [112, 80] width 5 height 5
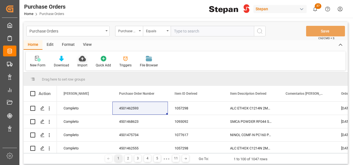
click at [77, 59] on div at bounding box center [82, 58] width 10 height 6
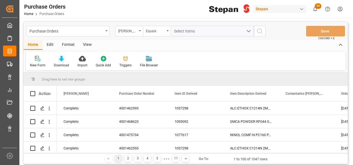
click at [61, 59] on icon at bounding box center [61, 59] width 5 height 6
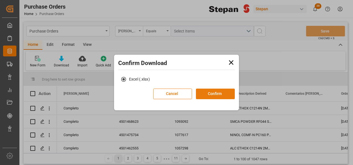
click at [214, 92] on button "Confirm" at bounding box center [215, 93] width 39 height 11
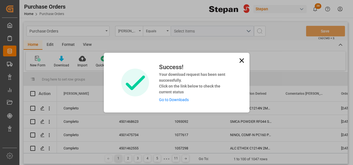
click at [170, 99] on link "Go to Downloads" at bounding box center [174, 99] width 30 height 4
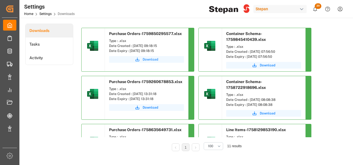
click at [145, 59] on span "Download" at bounding box center [151, 59] width 16 height 5
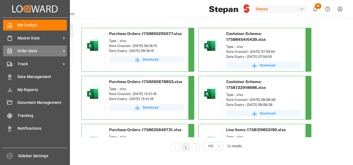
click at [33, 55] on div "Order Data Order Data" at bounding box center [35, 50] width 64 height 11
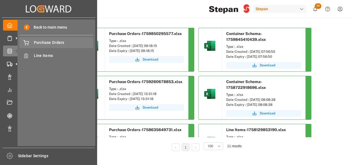
click at [47, 41] on span "Purchase Orders" at bounding box center [64, 43] width 60 height 6
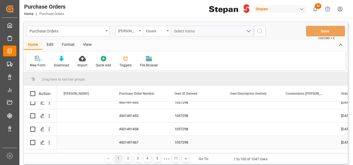
scroll to position [166, 0]
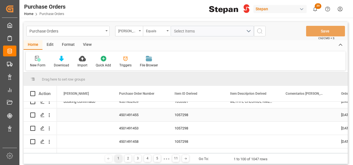
click at [80, 115] on div "Press SPACE to select this row." at bounding box center [84, 114] width 55 height 13
click at [104, 119] on icon "open menu" at bounding box center [102, 118] width 7 height 7
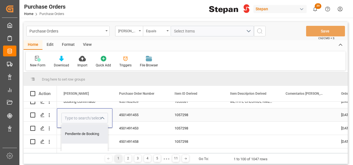
click at [88, 134] on div "Pendiente de Booking" at bounding box center [90, 133] width 57 height 19
type input "Pendiente de Booking"
click at [84, 132] on div "Press SPACE to select this row." at bounding box center [84, 127] width 55 height 13
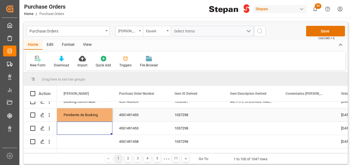
click at [85, 116] on div "Pendiente de Booking" at bounding box center [85, 114] width 42 height 13
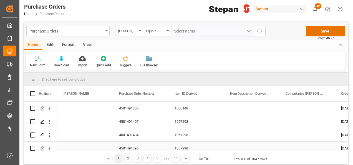
scroll to position [765, 0]
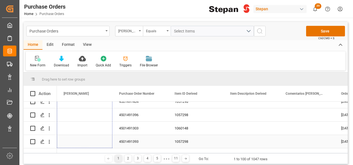
drag, startPoint x: 111, startPoint y: 121, endPoint x: 93, endPoint y: 141, distance: 27.7
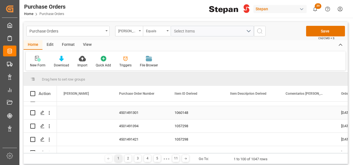
scroll to position [793, 0]
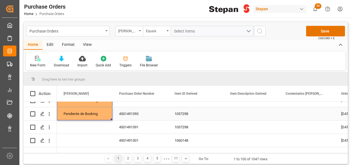
click at [98, 114] on div "Pendiente de Booking" at bounding box center [85, 113] width 42 height 13
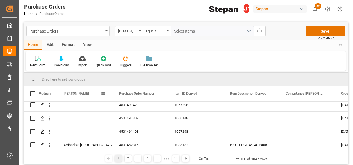
scroll to position [860, 0]
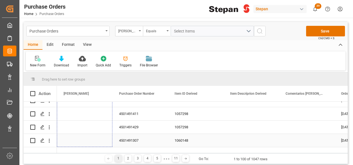
drag, startPoint x: 111, startPoint y: 119, endPoint x: 98, endPoint y: 141, distance: 25.6
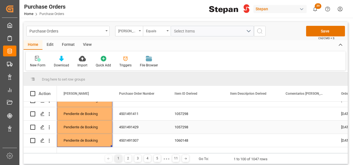
scroll to position [888, 0]
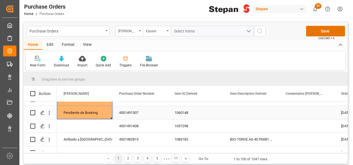
click at [93, 113] on div "Pendiente de Booking" at bounding box center [85, 112] width 42 height 13
drag, startPoint x: 112, startPoint y: 118, endPoint x: 108, endPoint y: 130, distance: 11.9
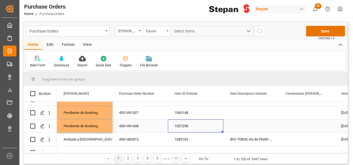
click at [182, 125] on div "1057298" at bounding box center [195, 125] width 55 height 13
click at [189, 125] on div "1057298" at bounding box center [195, 125] width 55 height 13
click at [193, 125] on div "1057298" at bounding box center [195, 125] width 55 height 13
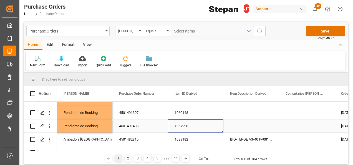
drag, startPoint x: 193, startPoint y: 126, endPoint x: 176, endPoint y: 129, distance: 17.1
click at [176, 129] on div "1057298" at bounding box center [195, 125] width 55 height 13
click at [178, 126] on div "1057298" at bounding box center [195, 125] width 55 height 13
click at [179, 126] on div "1057298" at bounding box center [195, 125] width 55 height 13
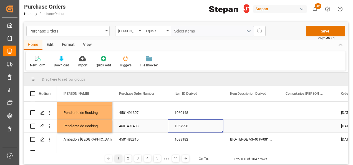
click at [179, 126] on div "1057298" at bounding box center [195, 125] width 55 height 13
click at [223, 118] on div "1060148" at bounding box center [195, 112] width 55 height 13
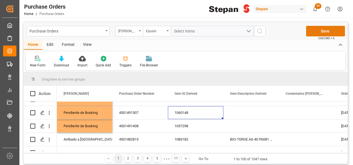
click at [315, 33] on button "Save" at bounding box center [325, 31] width 39 height 11
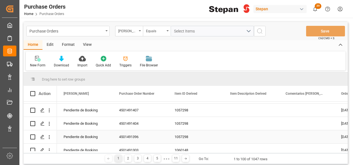
scroll to position [479, 0]
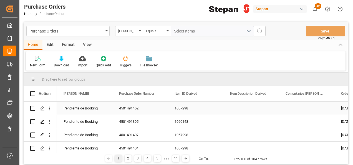
click at [184, 106] on div "1057298" at bounding box center [195, 108] width 55 height 13
click at [193, 109] on div "1057298" at bounding box center [195, 108] width 55 height 13
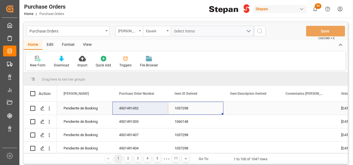
drag, startPoint x: 193, startPoint y: 109, endPoint x: 160, endPoint y: 109, distance: 32.7
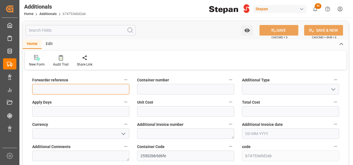
click at [59, 90] on input at bounding box center [80, 89] width 97 height 11
paste input "250106900733"
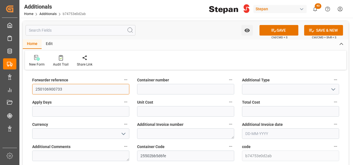
type input "250106900733"
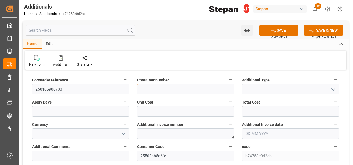
drag, startPoint x: 153, startPoint y: 87, endPoint x: 152, endPoint y: 82, distance: 5.8
click at [153, 87] on input at bounding box center [185, 89] width 97 height 11
paste input "TLLU9008781"
type input "TLLU9008781"
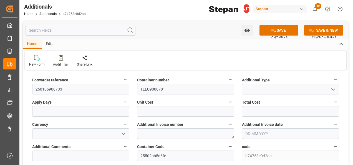
click at [332, 87] on icon "open menu" at bounding box center [333, 89] width 7 height 7
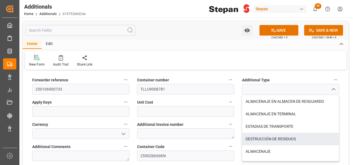
click at [259, 136] on div "DESTRUCCIÓN DE RESIDUOS" at bounding box center [290, 139] width 97 height 12
type input "DESTRUCCIÓN DE RESIDUOS"
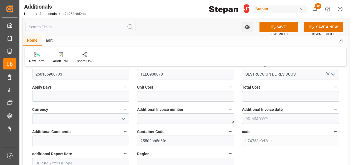
scroll to position [28, 0]
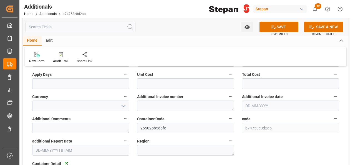
click at [126, 105] on icon "open menu" at bounding box center [123, 106] width 7 height 7
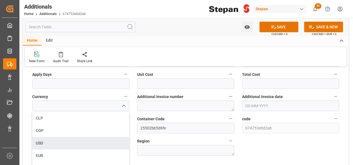
click at [42, 143] on div "USD" at bounding box center [80, 143] width 97 height 12
type input "USD"
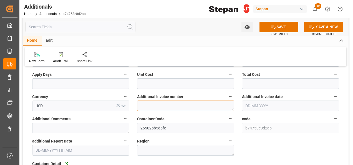
click at [160, 105] on textarea at bounding box center [185, 105] width 97 height 11
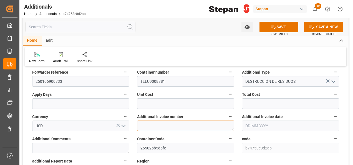
scroll to position [0, 0]
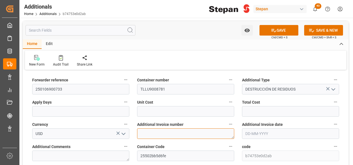
paste textarea "LM457809"
type textarea "LM457809"
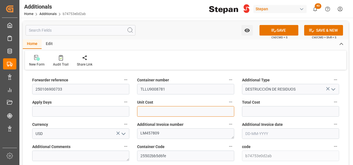
click at [196, 109] on input "text" at bounding box center [185, 111] width 97 height 11
click at [153, 114] on input "text" at bounding box center [185, 111] width 97 height 11
type input "2"
drag, startPoint x: 137, startPoint y: 113, endPoint x: 133, endPoint y: 113, distance: 3.9
click at [133, 113] on div "Unit Cost 3410.16" at bounding box center [185, 107] width 105 height 22
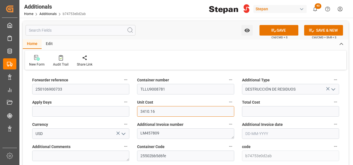
type input "3410.16"
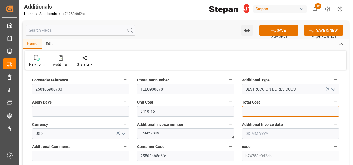
click at [259, 110] on input "text" at bounding box center [290, 111] width 97 height 11
paste input "3410.16"
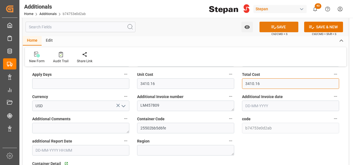
type input "3410.16"
click at [284, 27] on button "SAVE" at bounding box center [278, 27] width 39 height 11
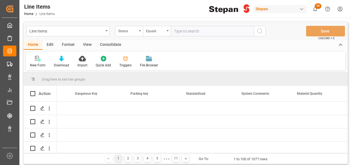
scroll to position [0, 488]
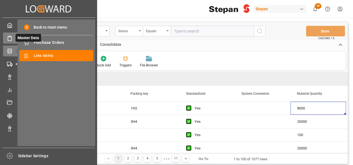
click at [9, 37] on icon at bounding box center [10, 39] width 6 height 6
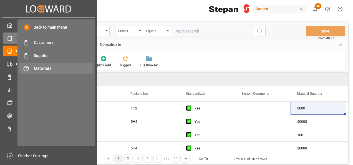
click at [44, 67] on span "Materials" at bounding box center [64, 68] width 60 height 6
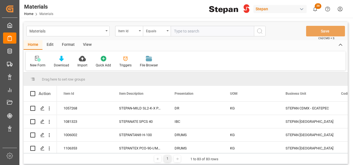
click at [186, 31] on input "text" at bounding box center [212, 31] width 83 height 11
paste input "1057298"
type input "1057298"
click at [260, 28] on icon "search button" at bounding box center [259, 31] width 7 height 7
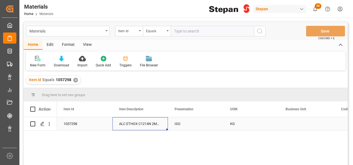
drag, startPoint x: 142, startPoint y: 124, endPoint x: 145, endPoint y: 125, distance: 3.2
click at [140, 123] on div "ALC ETHOX C1214N 2MX PF276 BULK" at bounding box center [139, 123] width 55 height 13
click at [75, 79] on div "✕" at bounding box center [75, 80] width 5 height 5
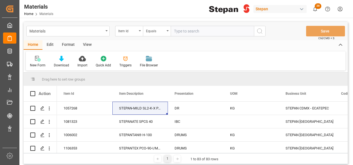
click at [178, 30] on input "text" at bounding box center [212, 31] width 83 height 11
paste input "1057298"
type input "1057298"
click at [261, 32] on circle "search button" at bounding box center [259, 31] width 4 height 4
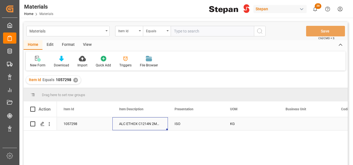
click at [158, 123] on div "ALC ETHOX C1214N 2MX PF276 BULK" at bounding box center [139, 123] width 55 height 13
click at [73, 80] on div "✕" at bounding box center [75, 80] width 5 height 5
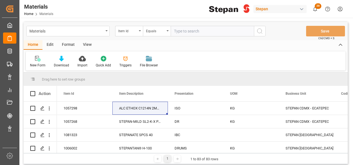
click at [180, 33] on input "text" at bounding box center [212, 31] width 83 height 11
paste input "1094400"
type input "1094400"
click at [260, 29] on icon "search button" at bounding box center [259, 31] width 7 height 7
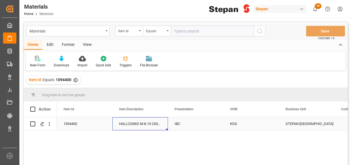
click at [133, 125] on div "HALLCOMID M-8-10 C008 TO31 845k" at bounding box center [139, 123] width 55 height 13
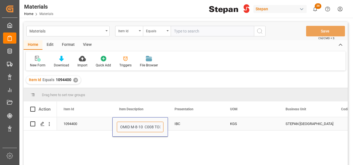
scroll to position [0, 24]
drag, startPoint x: 120, startPoint y: 126, endPoint x: 164, endPoint y: 123, distance: 44.8
click at [164, 123] on div "HALLCOMID M-8-10 C008 TO31 845k" at bounding box center [139, 126] width 55 height 19
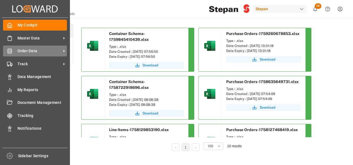
click at [30, 54] on span "Order Data" at bounding box center [39, 51] width 44 height 6
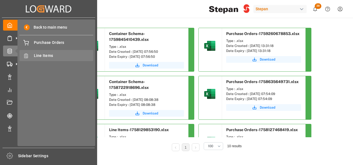
click at [39, 56] on span "Line Items" at bounding box center [64, 56] width 60 height 6
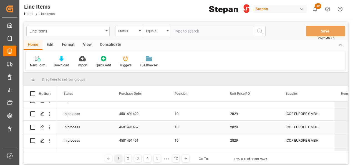
scroll to position [166, 0]
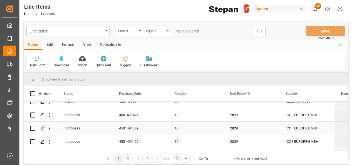
click at [185, 132] on div "10" at bounding box center [195, 128] width 42 height 13
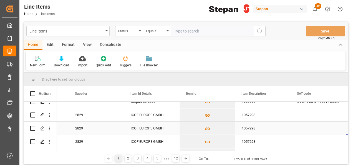
scroll to position [0, 211]
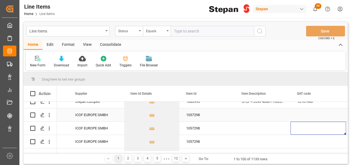
click at [190, 116] on div "1057298" at bounding box center [206, 114] width 55 height 13
click at [39, 115] on div "Press SPACE to select this row." at bounding box center [42, 115] width 8 height 10
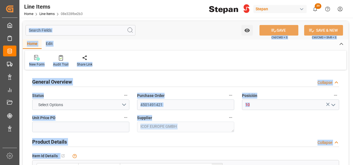
type input "2829"
type input "20000"
type input "06-10-2025 17:57"
type input "06-10-2025 17:47"
type input "23-09-2025"
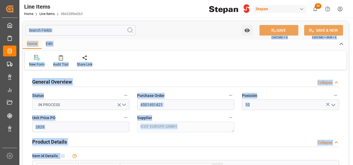
type input "20-11-2025"
click at [205, 85] on div "General Overview Collapse" at bounding box center [185, 81] width 307 height 11
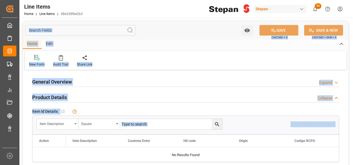
click at [217, 76] on div "General Overview Expand" at bounding box center [185, 81] width 307 height 11
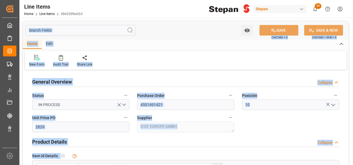
click at [217, 76] on div "General Overview Collapse" at bounding box center [185, 81] width 307 height 11
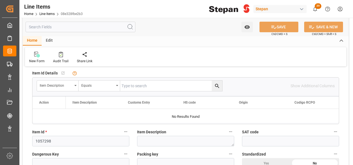
scroll to position [83, 0]
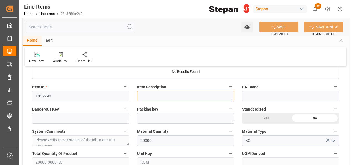
click at [151, 91] on textarea at bounding box center [185, 96] width 97 height 11
paste textarea "1057298"
type textarea "1057298"
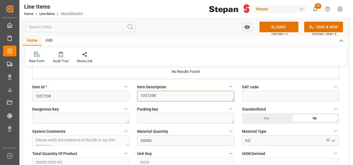
drag, startPoint x: 143, startPoint y: 96, endPoint x: 116, endPoint y: 98, distance: 27.0
paste textarea "ALC ETHOX C1214N 2MX PF276 BULK"
click at [213, 91] on textarea "ALC ETHOX C1214N 2MX PF276 BULK" at bounding box center [185, 96] width 97 height 11
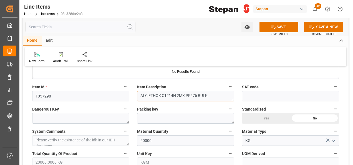
scroll to position [0, 0]
type textarea "ALC ETHOX C1214N 2MX PF276 BULK"
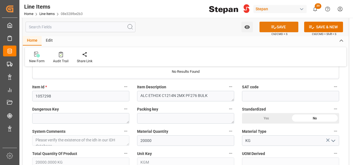
click at [277, 24] on button "SAVE" at bounding box center [278, 27] width 39 height 11
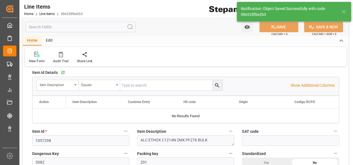
type input "1057298"
type textarea "ALC ETHOX C1214N 2MX PF276 BULK"
type textarea "3082"
type textarea "Z01"
type textarea "KG"
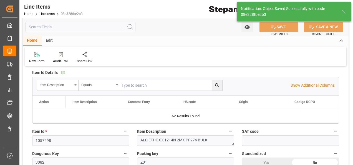
type textarea "THE NETHERLANDS"
type input "12352104"
type input "CIF"
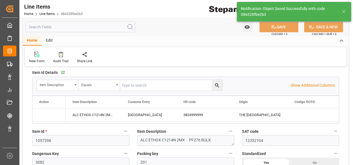
type input "07-10-2025 15:37"
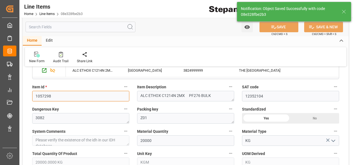
drag, startPoint x: 63, startPoint y: 94, endPoint x: 26, endPoint y: 94, distance: 36.9
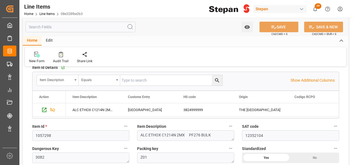
scroll to position [83, 0]
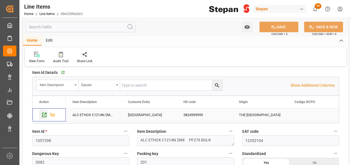
click at [45, 115] on icon "Press SPACE to select this row." at bounding box center [44, 115] width 6 height 6
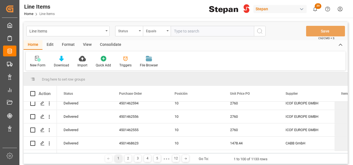
scroll to position [55, 0]
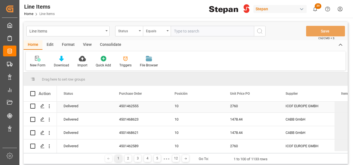
click at [235, 106] on div "2760" at bounding box center [250, 105] width 55 height 13
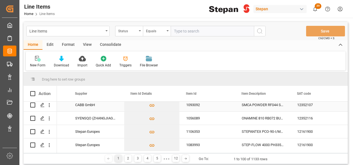
scroll to position [109, 0]
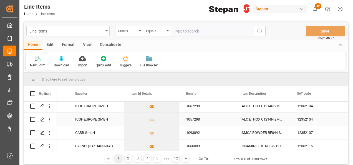
click at [252, 119] on div "ALC ETHOX C1214N 2MX PF276 BULK" at bounding box center [262, 119] width 55 height 13
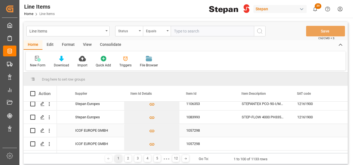
click at [256, 129] on div "Press SPACE to select this row." at bounding box center [262, 130] width 55 height 13
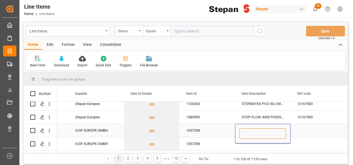
click at [251, 133] on input "Press SPACE to select this row." at bounding box center [262, 133] width 47 height 11
paste input "ALC ETHOX C1214N 2MX PF276 BULK"
type input "ALC ETHOX C1214N 2MX PF276 BULK"
click at [227, 133] on div "1057298" at bounding box center [206, 130] width 55 height 13
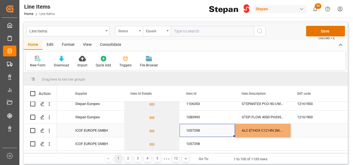
click at [262, 130] on div "ALC ETHOX C1214N 2MX PF276 BULK" at bounding box center [262, 130] width 55 height 13
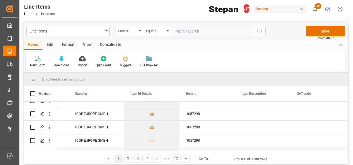
scroll to position [270, 0]
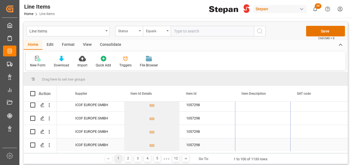
drag, startPoint x: 290, startPoint y: 109, endPoint x: 269, endPoint y: 145, distance: 41.9
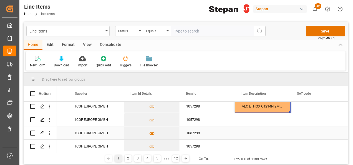
scroll to position [297, 0]
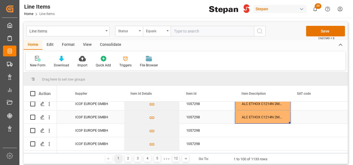
drag, startPoint x: 267, startPoint y: 115, endPoint x: 278, endPoint y: 122, distance: 13.1
click at [267, 115] on div "ALC ETHOX C1214N 2MX PF276 BULK" at bounding box center [262, 116] width 55 height 13
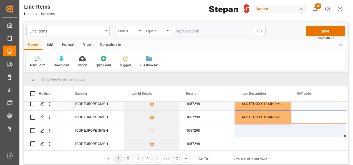
drag, startPoint x: 290, startPoint y: 123, endPoint x: 268, endPoint y: 104, distance: 28.9
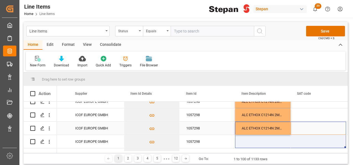
click at [276, 126] on div "ALC ETHOX C1214N 2MX PF276 BULK" at bounding box center [262, 127] width 55 height 13
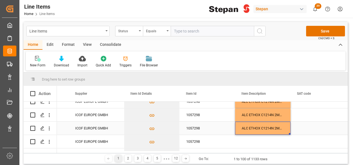
click at [275, 129] on div "ALC ETHOX C1214N 2MX PF276 BULK" at bounding box center [262, 127] width 55 height 13
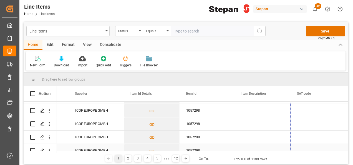
scroll to position [342, 0]
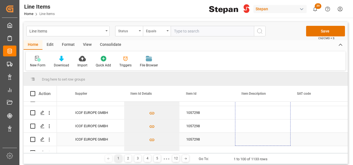
drag, startPoint x: 289, startPoint y: 134, endPoint x: 280, endPoint y: 139, distance: 10.7
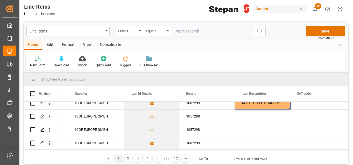
scroll to position [369, 0]
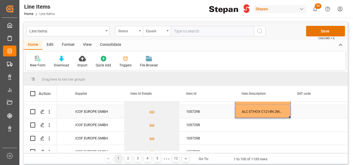
click at [265, 110] on div "ALC ETHOX C1214N 2MX PF276 BULK" at bounding box center [262, 111] width 55 height 13
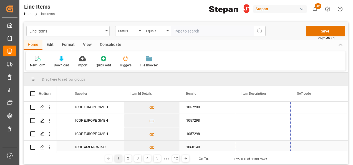
scroll to position [436, 0]
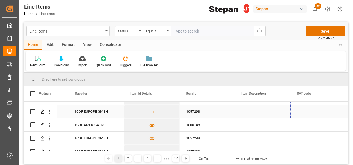
drag, startPoint x: 289, startPoint y: 116, endPoint x: 272, endPoint y: 110, distance: 18.2
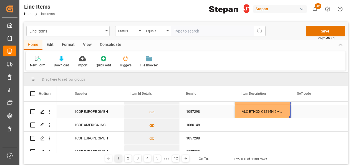
click at [256, 113] on div "ALC ETHOX C1214N 2MX PF276 BULK" at bounding box center [262, 111] width 55 height 13
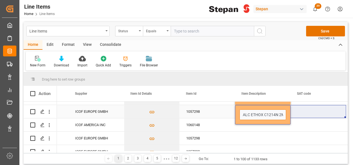
scroll to position [0, 30]
drag, startPoint x: 241, startPoint y: 115, endPoint x: 310, endPoint y: 114, distance: 69.1
click at [257, 138] on div "Press SPACE to select this row." at bounding box center [262, 137] width 55 height 13
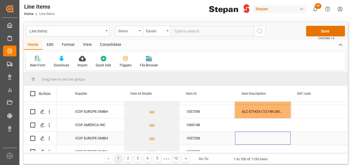
click at [257, 138] on div "Press SPACE to select this row." at bounding box center [262, 137] width 55 height 13
type input "ALC ETHOX C1214N 2MX PF276 BULK"
click at [308, 138] on div "Press SPACE to select this row." at bounding box center [317, 137] width 55 height 13
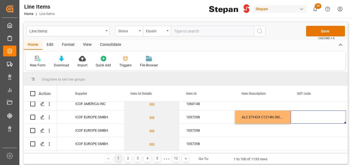
scroll to position [464, 0]
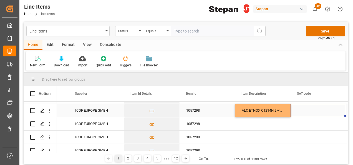
click at [275, 106] on div "ALC ETHOX C1214N 2MX PF276 BULK" at bounding box center [262, 110] width 55 height 13
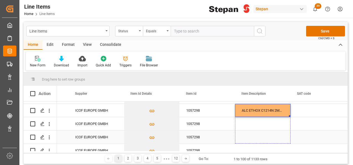
drag, startPoint x: 289, startPoint y: 115, endPoint x: 282, endPoint y: 138, distance: 24.2
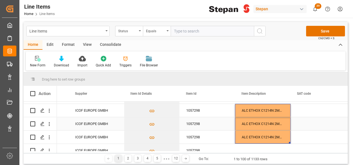
scroll to position [491, 0]
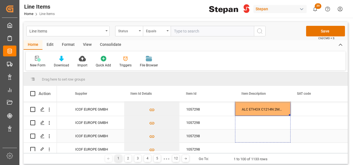
drag, startPoint x: 290, startPoint y: 115, endPoint x: 287, endPoint y: 137, distance: 22.4
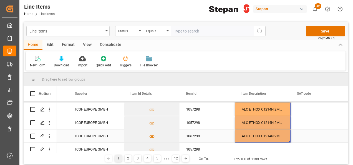
scroll to position [519, 0]
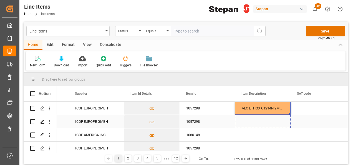
drag, startPoint x: 289, startPoint y: 114, endPoint x: 288, endPoint y: 122, distance: 8.7
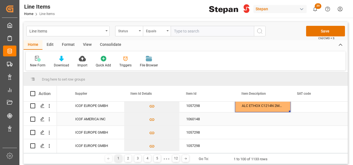
scroll to position [547, 0]
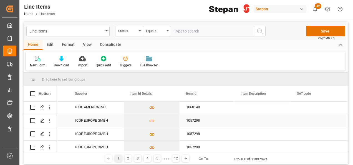
click at [251, 121] on div "Press SPACE to select this row." at bounding box center [262, 120] width 55 height 13
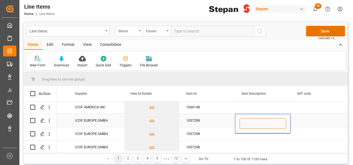
click at [251, 121] on input "Press SPACE to select this row." at bounding box center [262, 123] width 47 height 11
paste input "ALC ETHOX C1214N 2MX PF276 BULK"
type input "ALC ETHOX C1214N 2MX PF276 BULK"
click at [254, 139] on div "Press SPACE to select this row." at bounding box center [262, 133] width 55 height 13
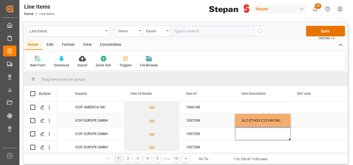
click at [253, 121] on div "ALC ETHOX C1214N 2MX PF276 BULK" at bounding box center [262, 120] width 55 height 13
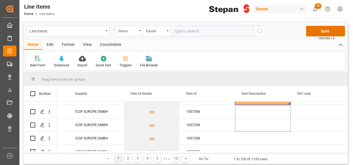
scroll to position [591, 0]
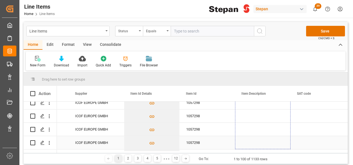
drag, startPoint x: 289, startPoint y: 125, endPoint x: 269, endPoint y: 138, distance: 23.6
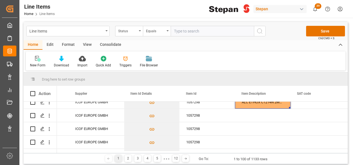
scroll to position [619, 0]
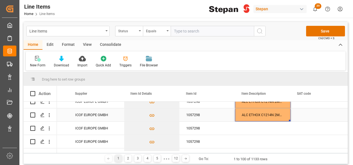
click at [268, 116] on div "ALC ETHOX C1214N 2MX PF276 BULK" at bounding box center [262, 114] width 55 height 13
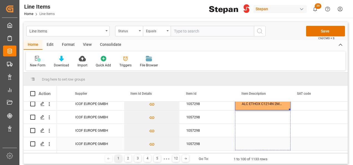
scroll to position [641, 0]
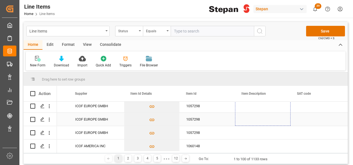
drag, startPoint x: 289, startPoint y: 121, endPoint x: 267, endPoint y: 123, distance: 22.8
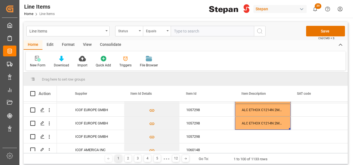
scroll to position [669, 0]
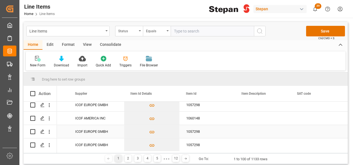
click at [259, 133] on div "Press SPACE to select this row." at bounding box center [262, 131] width 55 height 13
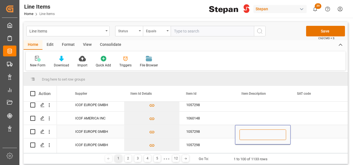
click at [259, 133] on input "Press SPACE to select this row." at bounding box center [262, 134] width 47 height 11
paste input "ALC ETHOX C1214N 2MX PF276 BULK"
type input "ALC ETHOX C1214N 2MX PF276 BULK"
click at [219, 145] on div "1057298" at bounding box center [206, 144] width 55 height 13
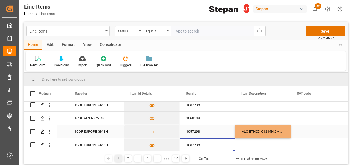
click at [227, 130] on div "1057298" at bounding box center [206, 131] width 55 height 13
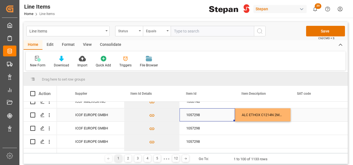
scroll to position [697, 0]
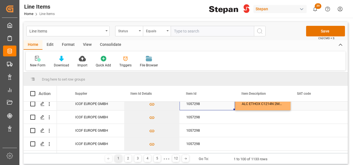
click at [279, 106] on div "ALC ETHOX C1214N 2MX PF276 BULK" at bounding box center [262, 103] width 55 height 13
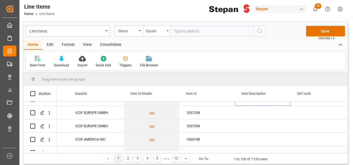
scroll to position [752, 0]
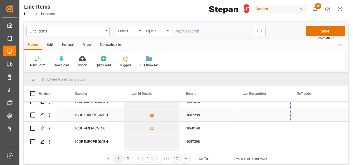
drag, startPoint x: 289, startPoint y: 109, endPoint x: 277, endPoint y: 120, distance: 15.7
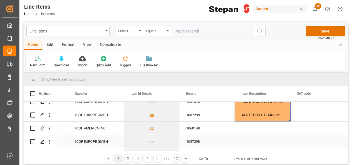
click at [259, 140] on div "Press SPACE to select this row." at bounding box center [262, 141] width 55 height 13
click at [254, 142] on input "Press SPACE to select this row." at bounding box center [262, 144] width 47 height 11
paste input "ALC ETHOX C1214N 2MX PF276 BULK"
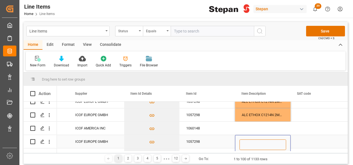
type input "ALC ETHOX C1214N 2MX PF276 BULK"
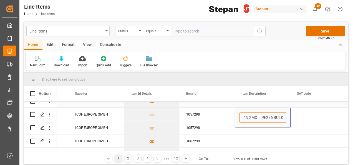
scroll to position [780, 0]
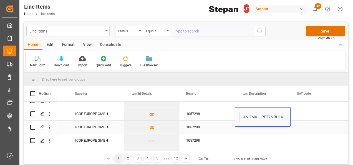
click at [222, 128] on div "1057298" at bounding box center [206, 126] width 55 height 13
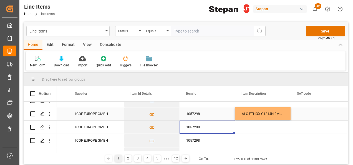
click at [266, 113] on div "ALC ETHOX C1214N 2MX PF276 BULK" at bounding box center [262, 113] width 55 height 13
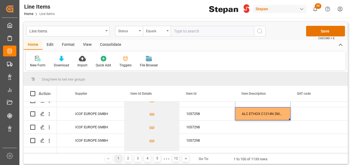
scroll to position [802, 0]
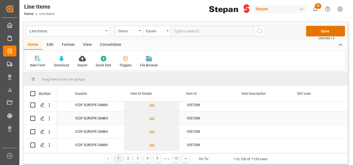
drag, startPoint x: 289, startPoint y: 119, endPoint x: 258, endPoint y: 117, distance: 30.6
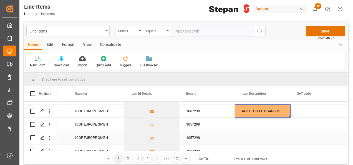
scroll to position [774, 0]
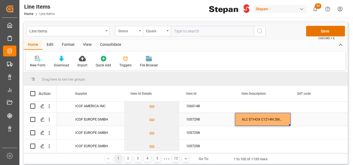
click at [267, 118] on div "ALC ETHOX C1214N 2MX PF276 BULK" at bounding box center [262, 119] width 55 height 13
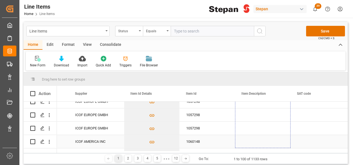
scroll to position [819, 0]
drag, startPoint x: 290, startPoint y: 125, endPoint x: 269, endPoint y: 125, distance: 20.2
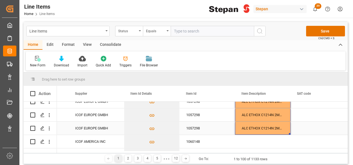
scroll to position [846, 0]
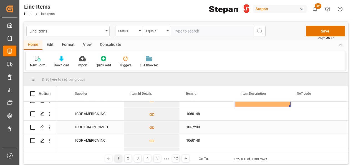
click at [257, 122] on div "Press SPACE to select this row." at bounding box center [262, 126] width 55 height 13
click at [256, 126] on div "Press SPACE to select this row." at bounding box center [262, 126] width 55 height 13
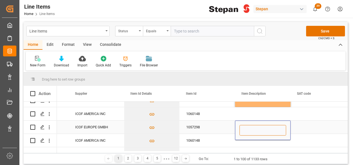
click at [256, 128] on input "Press SPACE to select this row." at bounding box center [262, 130] width 47 height 11
paste input "ALC ETHOX C1214N 2MX PF276 BULK"
type input "ALC ETHOX C1214N 2MX PF276 BULK"
click at [225, 126] on div "1057298" at bounding box center [206, 126] width 55 height 13
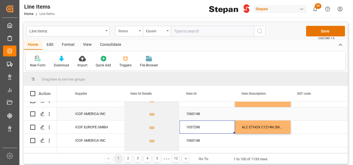
scroll to position [874, 0]
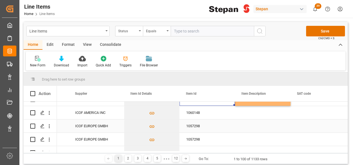
click at [251, 127] on div "Press SPACE to select this row." at bounding box center [262, 125] width 55 height 13
click at [252, 127] on div "Press SPACE to select this row." at bounding box center [262, 125] width 55 height 13
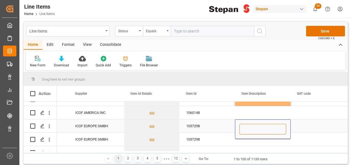
click at [251, 126] on input "Press SPACE to select this row." at bounding box center [262, 129] width 47 height 11
paste input "ALC ETHOX C1214N 2MX PF276 BULK"
type input "ALC ETHOX C1214N 2MX PF276 BULK"
drag, startPoint x: 224, startPoint y: 126, endPoint x: 227, endPoint y: 128, distance: 3.3
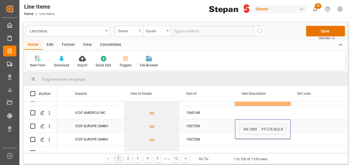
click at [224, 126] on div "1057298" at bounding box center [206, 125] width 55 height 13
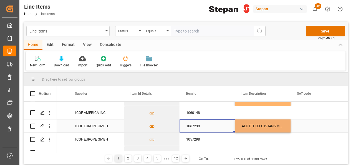
click at [267, 126] on div "ALC ETHOX C1214N 2MX PF276 BULK" at bounding box center [262, 125] width 55 height 13
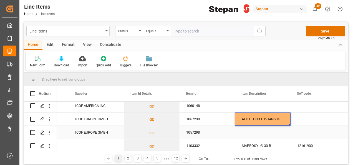
scroll to position [874, 0]
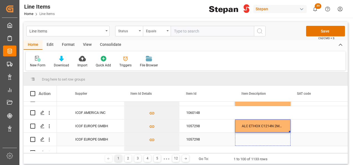
drag, startPoint x: 289, startPoint y: 131, endPoint x: 286, endPoint y: 143, distance: 12.0
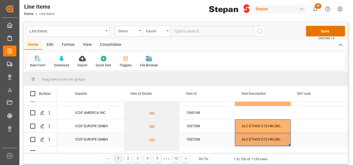
click at [308, 136] on div "Press SPACE to select this row." at bounding box center [317, 139] width 55 height 13
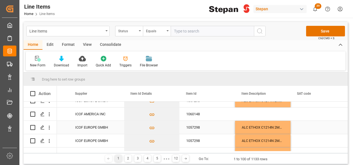
scroll to position [763, 0]
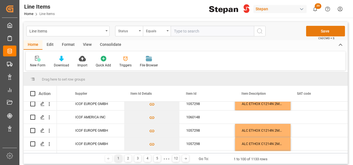
click at [317, 31] on button "Save" at bounding box center [325, 31] width 39 height 11
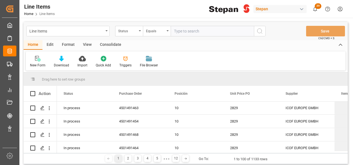
scroll to position [292, 0]
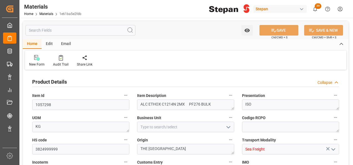
type input "12352104"
click at [228, 128] on icon "open menu" at bounding box center [228, 127] width 7 height 7
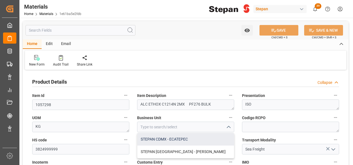
click at [167, 138] on div "STEPAN CDMX - ECATEPEC" at bounding box center [185, 139] width 97 height 12
type input "STEPAN CDMX - ECATEPEC"
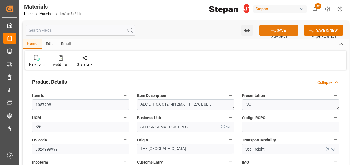
click at [279, 29] on button "SAVE" at bounding box center [278, 30] width 39 height 11
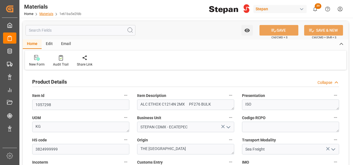
click at [46, 13] on link "Materials" at bounding box center [46, 14] width 14 height 4
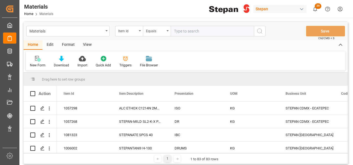
click at [187, 30] on input "text" at bounding box center [212, 31] width 83 height 11
type input "1060148"
click at [261, 31] on icon "search button" at bounding box center [259, 31] width 7 height 7
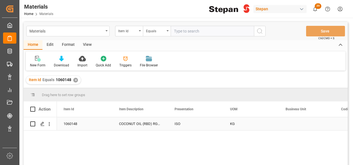
click at [129, 124] on div "COCONUT OIL (RBD) RG001 BULK" at bounding box center [139, 123] width 55 height 13
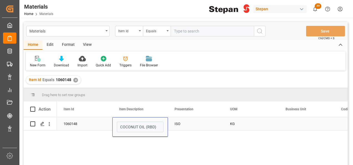
click at [129, 124] on input "COCONUT OIL (RBD) RG001 BULK" at bounding box center [140, 126] width 47 height 11
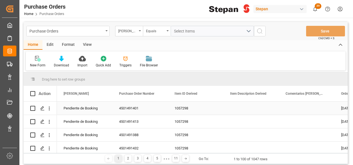
click at [241, 107] on div "Press SPACE to select this row." at bounding box center [250, 108] width 55 height 13
click at [240, 110] on div "Press SPACE to select this row." at bounding box center [250, 108] width 55 height 13
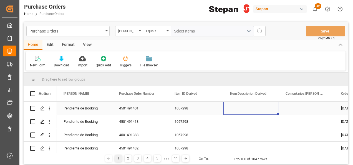
click at [240, 110] on div "Press SPACE to select this row." at bounding box center [250, 108] width 55 height 13
click at [239, 109] on div "Press SPACE to select this row." at bounding box center [250, 108] width 55 height 13
click at [239, 108] on div "Press SPACE to select this row." at bounding box center [250, 108] width 55 height 13
click at [242, 106] on div "Press SPACE to select this row." at bounding box center [250, 108] width 55 height 13
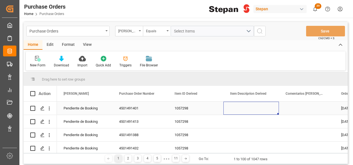
click at [242, 106] on div "Press SPACE to select this row." at bounding box center [250, 108] width 55 height 13
click at [178, 107] on div "1057298" at bounding box center [195, 108] width 55 height 13
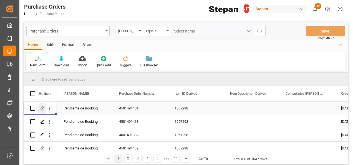
click at [43, 109] on icon "Press SPACE to select this row." at bounding box center [42, 108] width 4 height 4
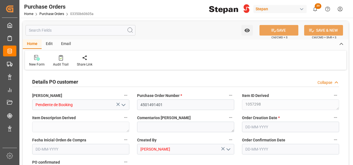
type input "1"
type input "[DATE]"
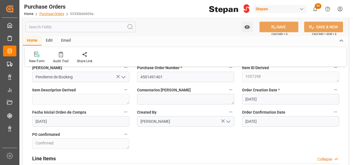
click at [47, 14] on link "Purchase Orders" at bounding box center [51, 14] width 25 height 4
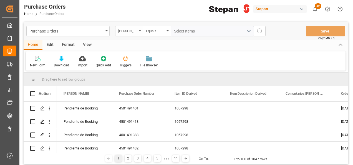
click at [139, 32] on div "[PERSON_NAME]" at bounding box center [129, 31] width 28 height 11
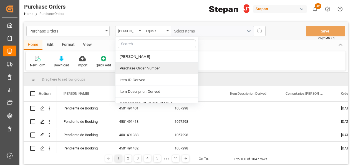
click at [137, 69] on div "Purchase Order Number" at bounding box center [156, 68] width 83 height 12
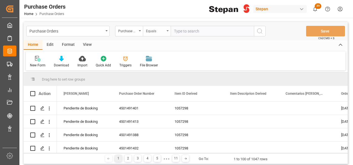
click at [166, 29] on div "Equals" at bounding box center [157, 31] width 28 height 11
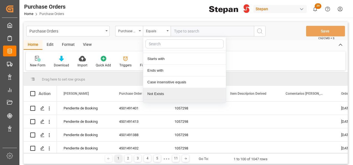
scroll to position [40, 0]
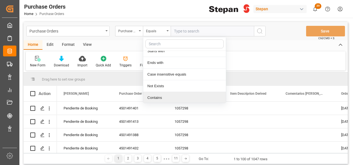
click at [153, 95] on div "Contains" at bounding box center [184, 98] width 83 height 12
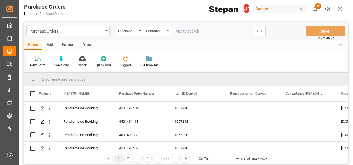
click at [185, 32] on input "text" at bounding box center [212, 31] width 83 height 11
paste input "4501462540 4501482177 4501479564"
click at [219, 30] on input "4501462540 4501482177 4501479564" at bounding box center [212, 31] width 83 height 11
click at [197, 31] on input "4501462540 4501482177,4501479564" at bounding box center [212, 31] width 83 height 11
type input "4501462540,4501482177,4501479564"
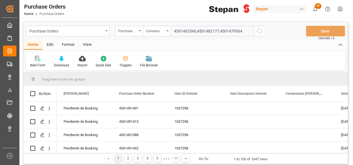
click at [263, 33] on icon "search button" at bounding box center [259, 31] width 7 height 7
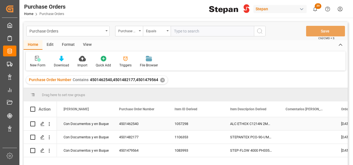
click at [85, 123] on div "Con Documentos y en Buque" at bounding box center [85, 123] width 42 height 13
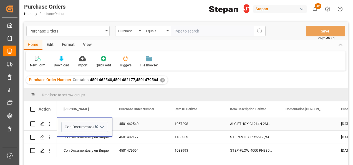
click at [101, 126] on polyline "open menu" at bounding box center [101, 127] width 3 height 2
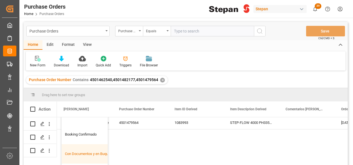
scroll to position [28, 0]
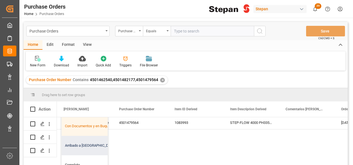
click at [77, 145] on div "Arribado a [GEOGRAPHIC_DATA]" at bounding box center [90, 145] width 57 height 19
type input "Arribado a [GEOGRAPHIC_DATA]"
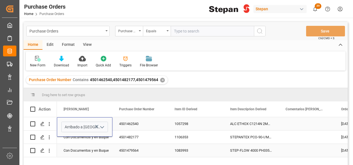
scroll to position [0, 0]
click at [79, 141] on div "Con Documentos y en Buque" at bounding box center [85, 137] width 42 height 13
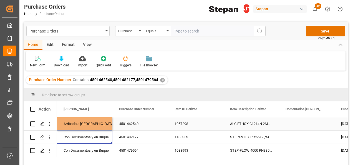
click at [86, 123] on div "Arribado a [GEOGRAPHIC_DATA]" at bounding box center [85, 123] width 42 height 13
drag, startPoint x: 111, startPoint y: 129, endPoint x: 106, endPoint y: 148, distance: 19.9
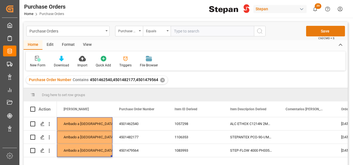
click at [329, 30] on button "Save" at bounding box center [325, 31] width 39 height 11
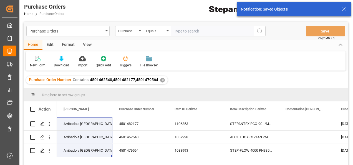
click at [161, 80] on div "✕" at bounding box center [162, 80] width 5 height 5
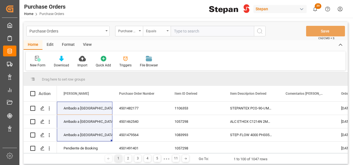
click at [167, 32] on div "Equals" at bounding box center [157, 31] width 28 height 11
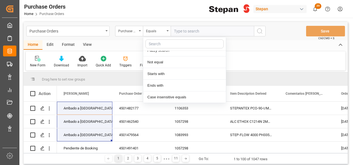
scroll to position [40, 0]
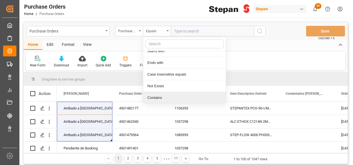
click at [150, 98] on div "Contains" at bounding box center [184, 98] width 83 height 12
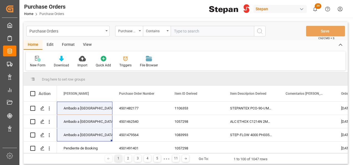
paste input "4501462456 4501482758"
click at [195, 29] on input "4501462456 4501482758" at bounding box center [212, 31] width 83 height 11
type input "4501462456,4501482758"
click at [259, 33] on circle "search button" at bounding box center [259, 31] width 4 height 4
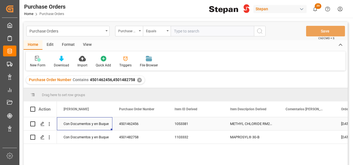
click at [97, 122] on div "Con Documentos y en Buque" at bounding box center [85, 123] width 42 height 13
click at [103, 125] on icon "open menu" at bounding box center [102, 127] width 7 height 7
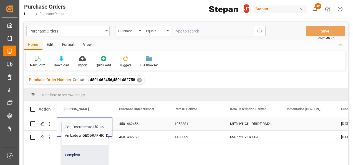
scroll to position [55, 0]
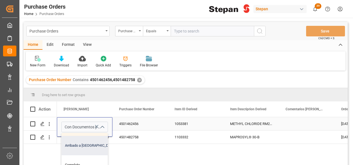
click at [77, 144] on div "Arribado a [GEOGRAPHIC_DATA]" at bounding box center [90, 145] width 57 height 19
type input "Arribado a [GEOGRAPHIC_DATA]"
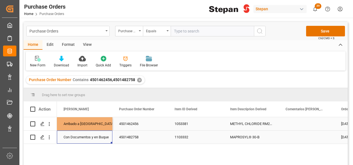
click at [80, 139] on div "Con Documentos y en Buque" at bounding box center [85, 137] width 42 height 13
click at [88, 126] on div "Arribado a [GEOGRAPHIC_DATA]" at bounding box center [85, 123] width 42 height 13
drag, startPoint x: 111, startPoint y: 129, endPoint x: 106, endPoint y: 140, distance: 12.4
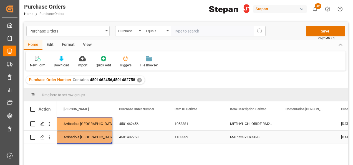
click at [145, 133] on div "4501482758" at bounding box center [139, 136] width 55 height 13
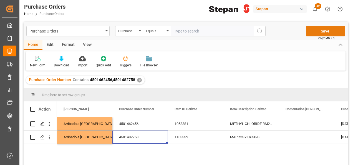
click at [318, 32] on button "Save" at bounding box center [325, 31] width 39 height 11
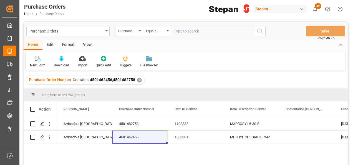
click at [138, 80] on div "✕" at bounding box center [139, 80] width 5 height 5
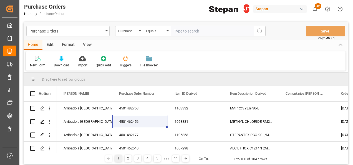
click at [184, 30] on input "text" at bounding box center [212, 31] width 83 height 11
paste input "4501463301"
type input "4501463301"
